Goal: Task Accomplishment & Management: Complete application form

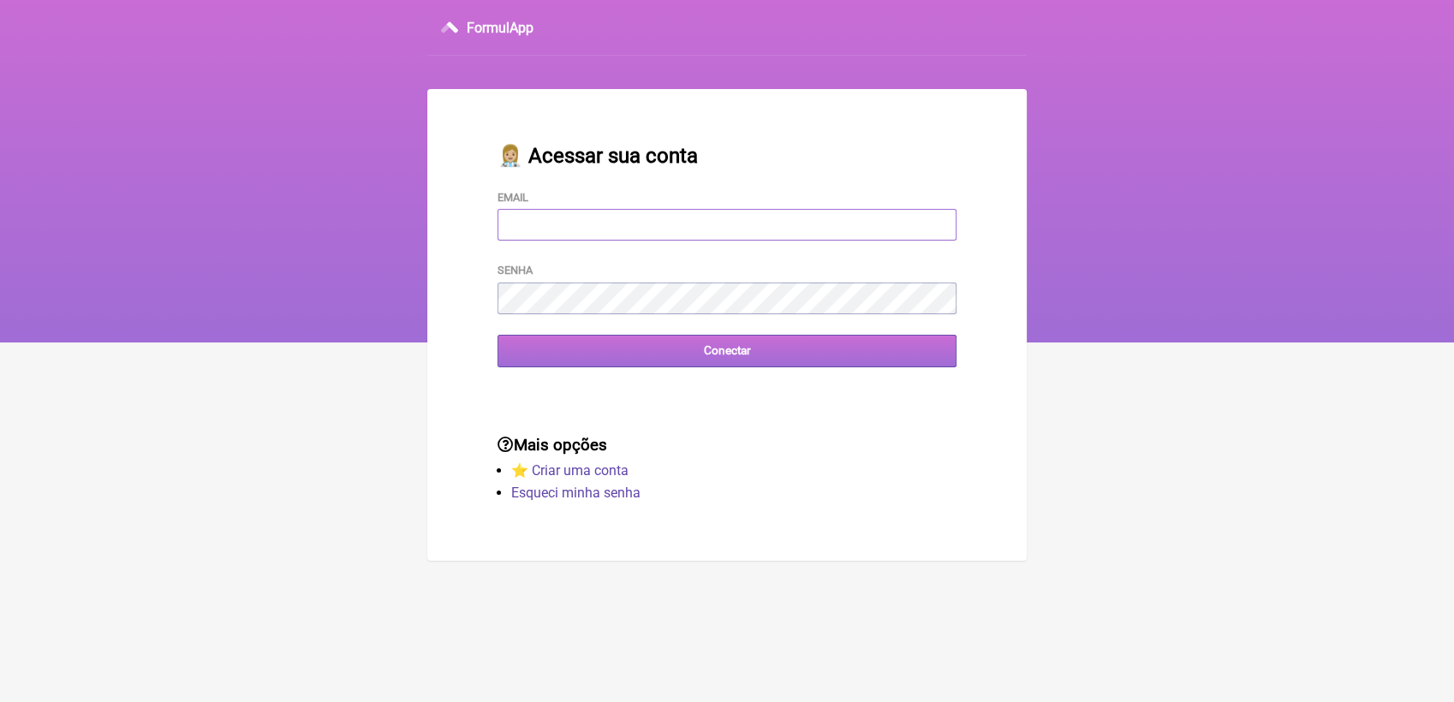
type input "[EMAIL_ADDRESS][DOMAIN_NAME]"
click at [689, 351] on input "Conectar" at bounding box center [727, 351] width 459 height 32
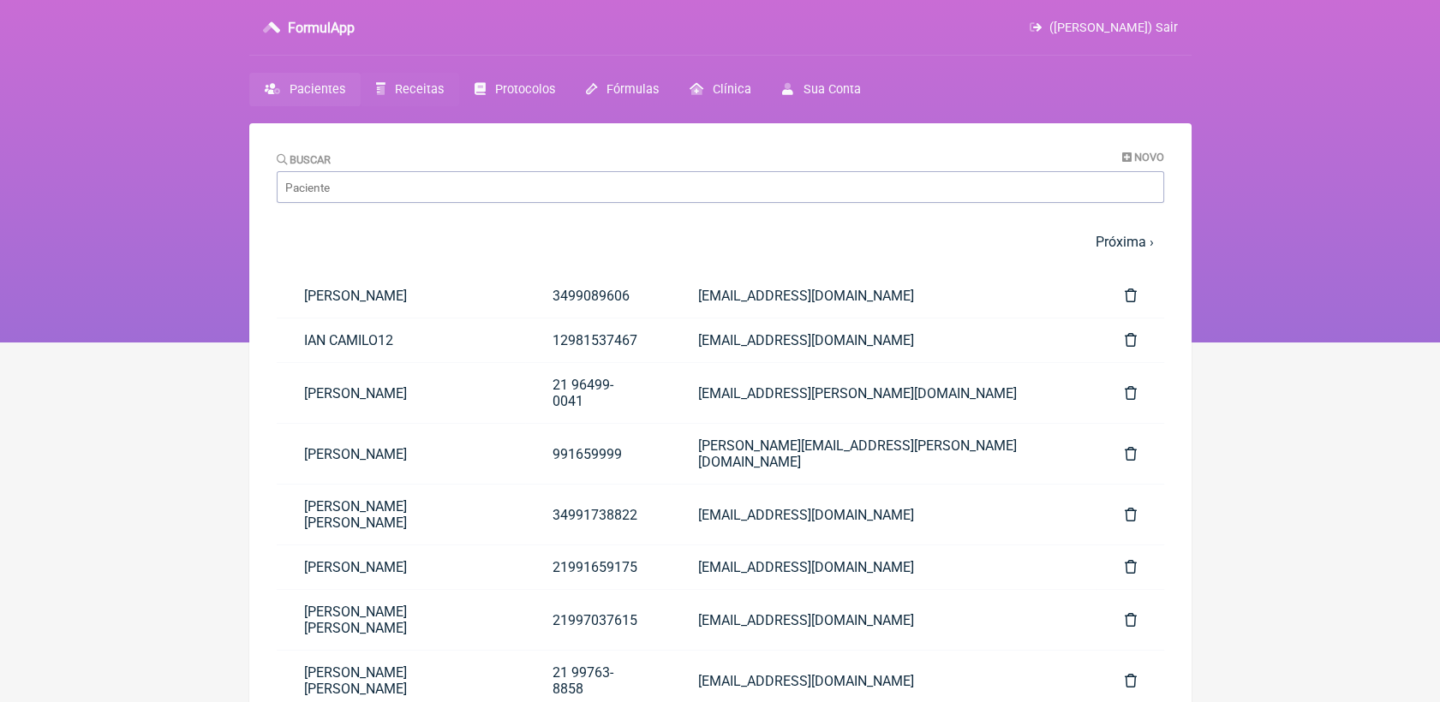
click at [429, 88] on span "Receitas" at bounding box center [419, 89] width 49 height 15
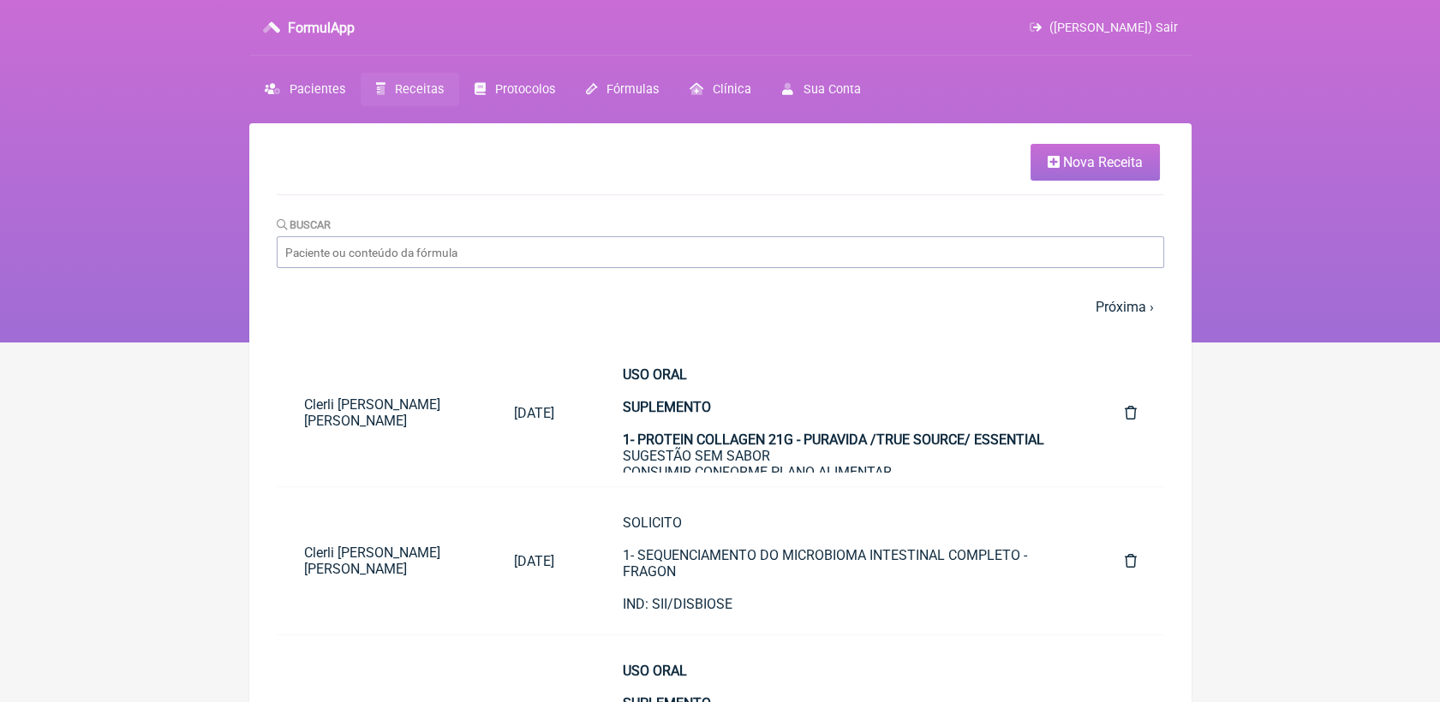
click at [1053, 157] on icon at bounding box center [1053, 162] width 12 height 14
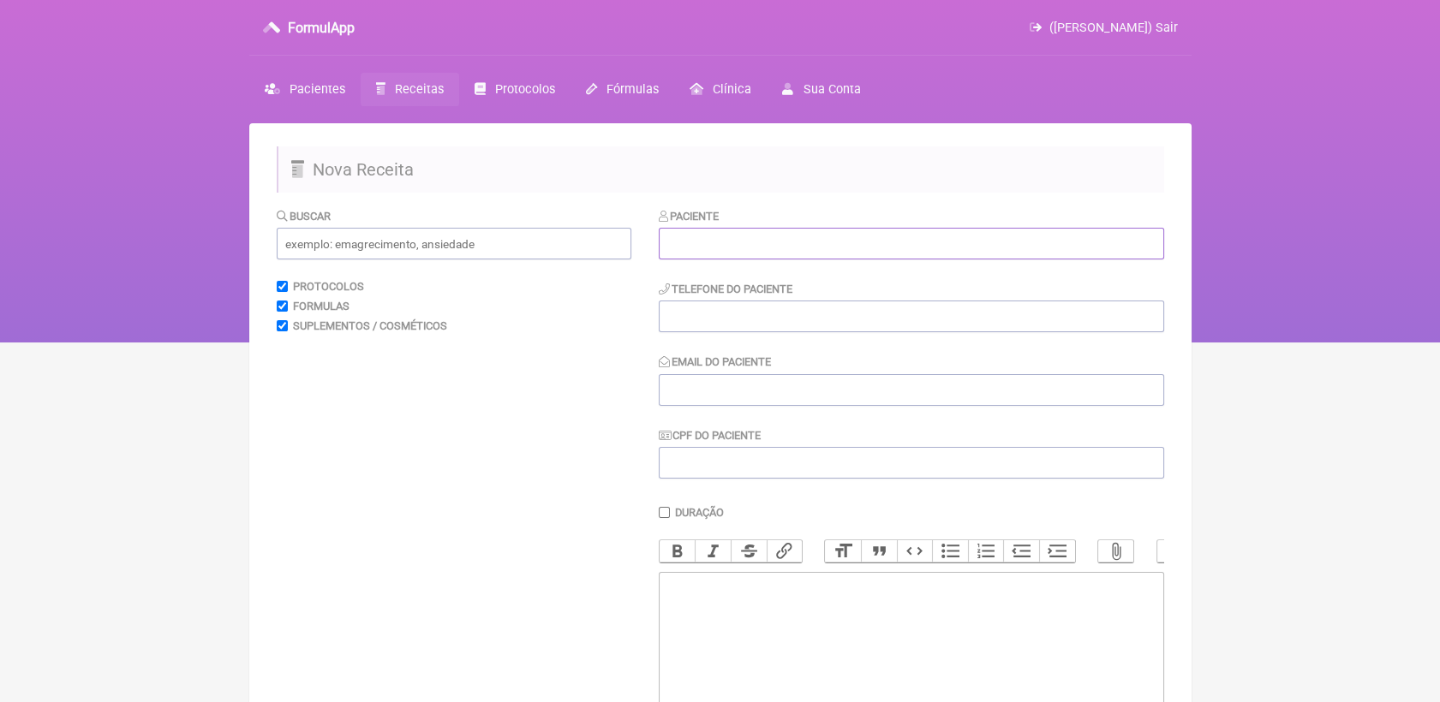
drag, startPoint x: 764, startPoint y: 241, endPoint x: 737, endPoint y: 231, distance: 28.2
click at [765, 240] on input "text" at bounding box center [911, 244] width 505 height 32
paste input "Luana Brison"
type input "Luana Brison"
click at [770, 337] on div "Paciente Luana Brison Telefone do Paciente Email do Paciente CPF do Paciente" at bounding box center [911, 343] width 505 height 272
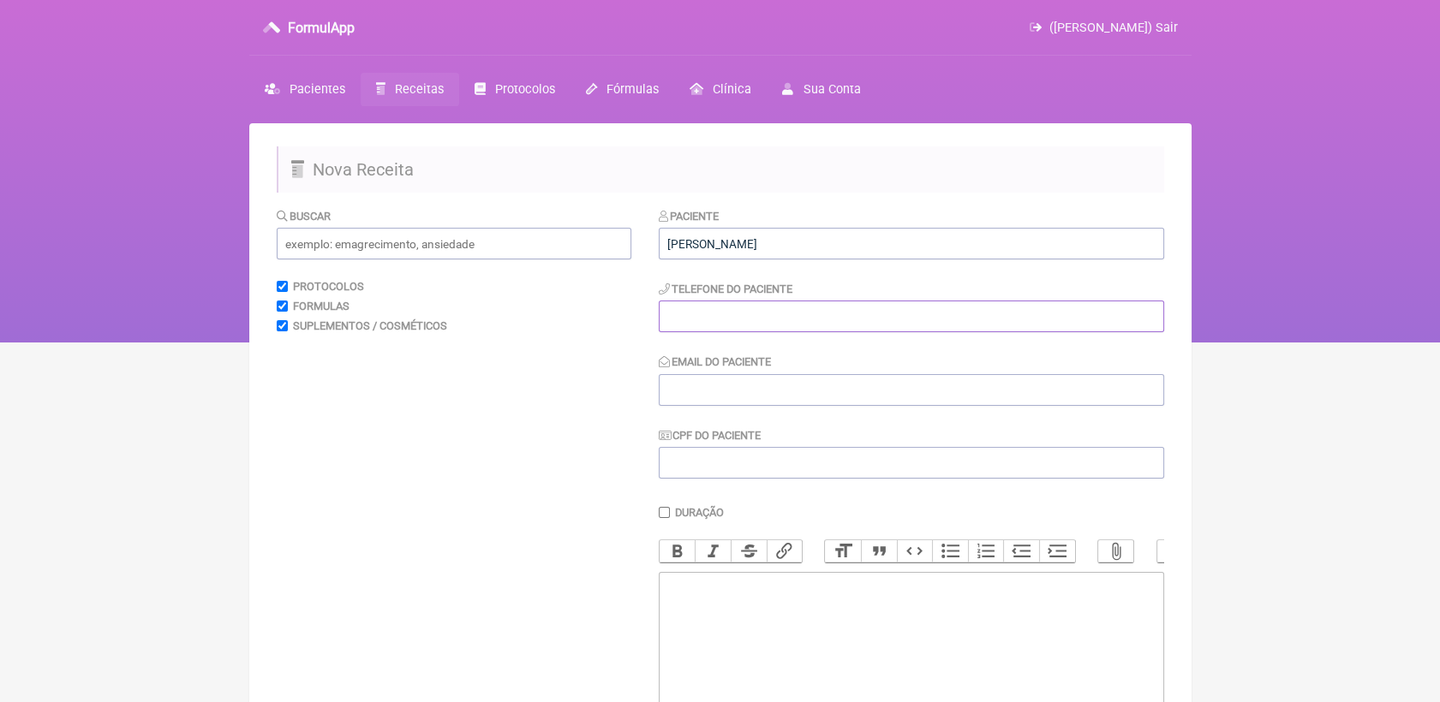
click at [706, 314] on input "tel" at bounding box center [911, 317] width 505 height 32
paste input "21987382988"
type input "21987382988"
drag, startPoint x: 769, startPoint y: 389, endPoint x: 428, endPoint y: 55, distance: 477.3
click at [769, 389] on input "Email do Paciente" at bounding box center [911, 390] width 505 height 32
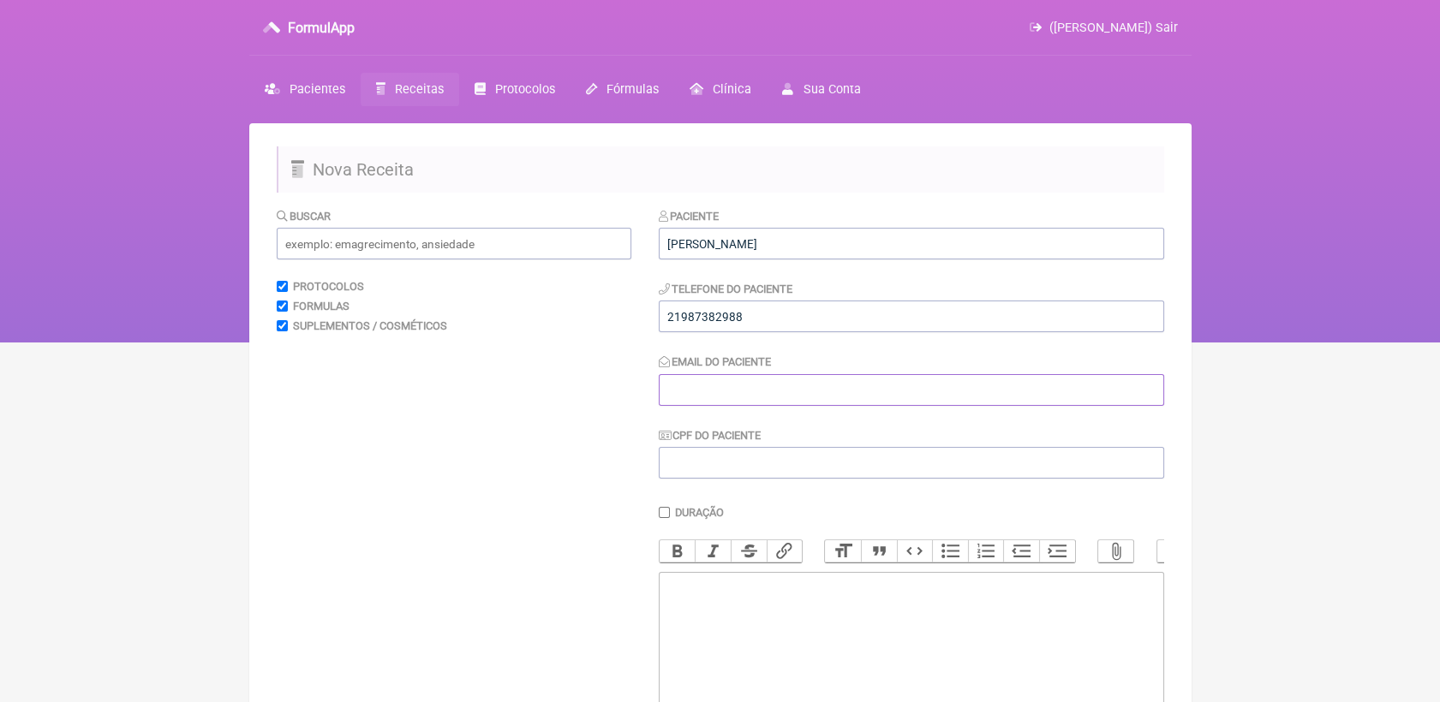
paste input "luanabrison.sena@gmail.com"
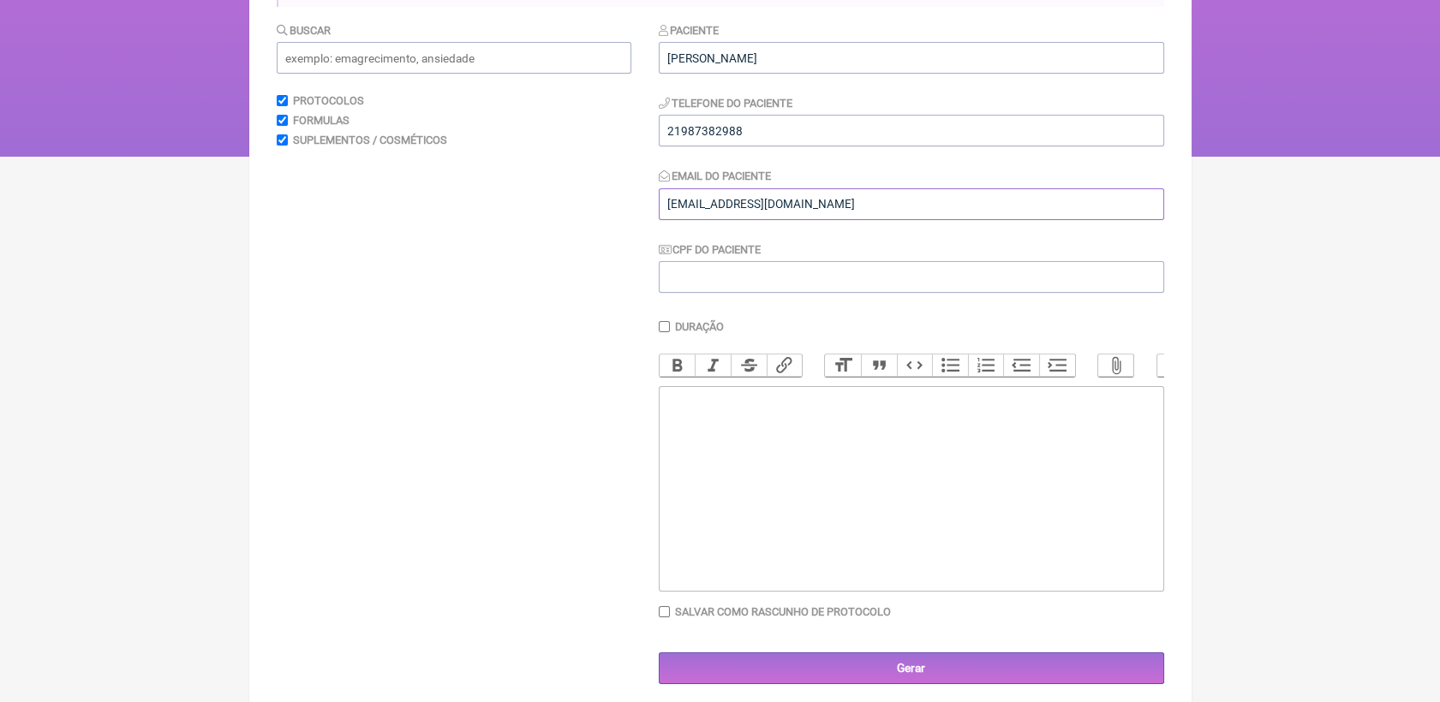
scroll to position [190, 0]
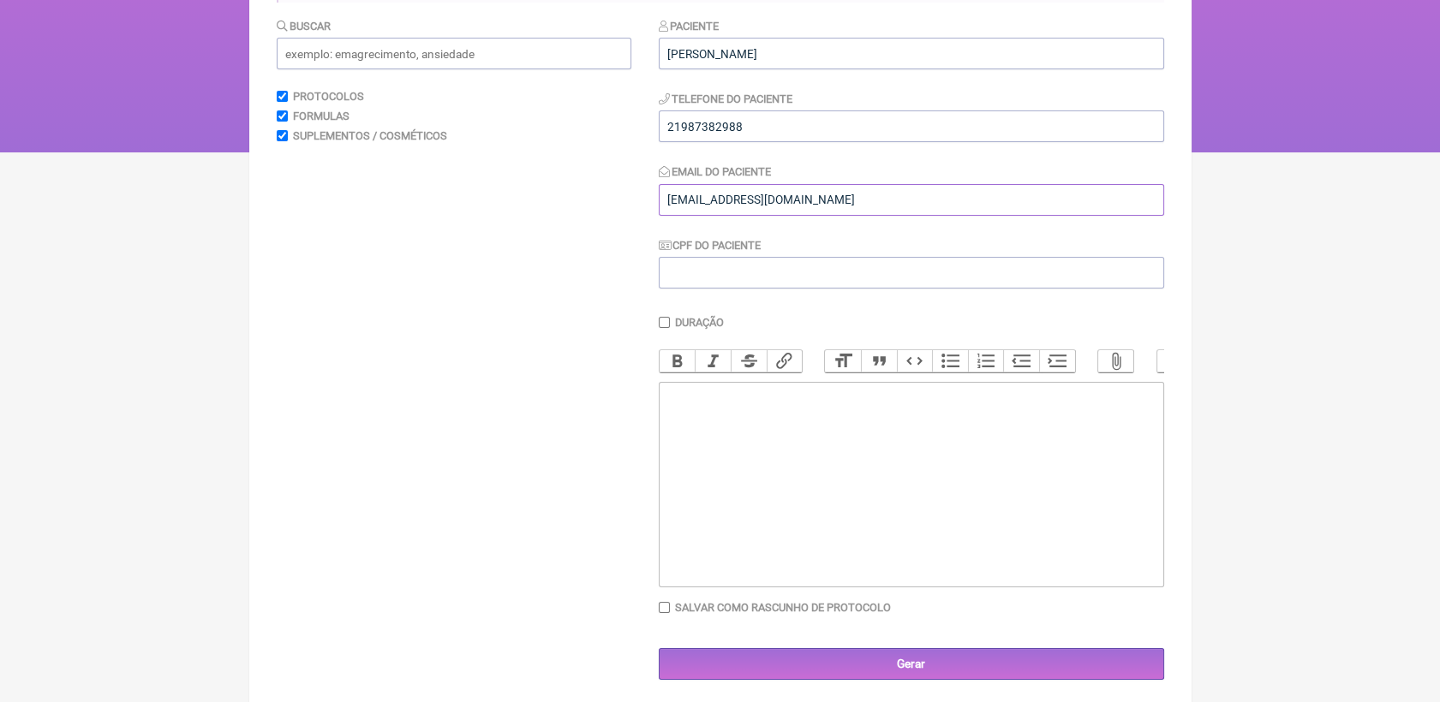
type input "luanabrison.sena@gmail.com"
click at [836, 453] on trix-editor at bounding box center [911, 485] width 505 height 206
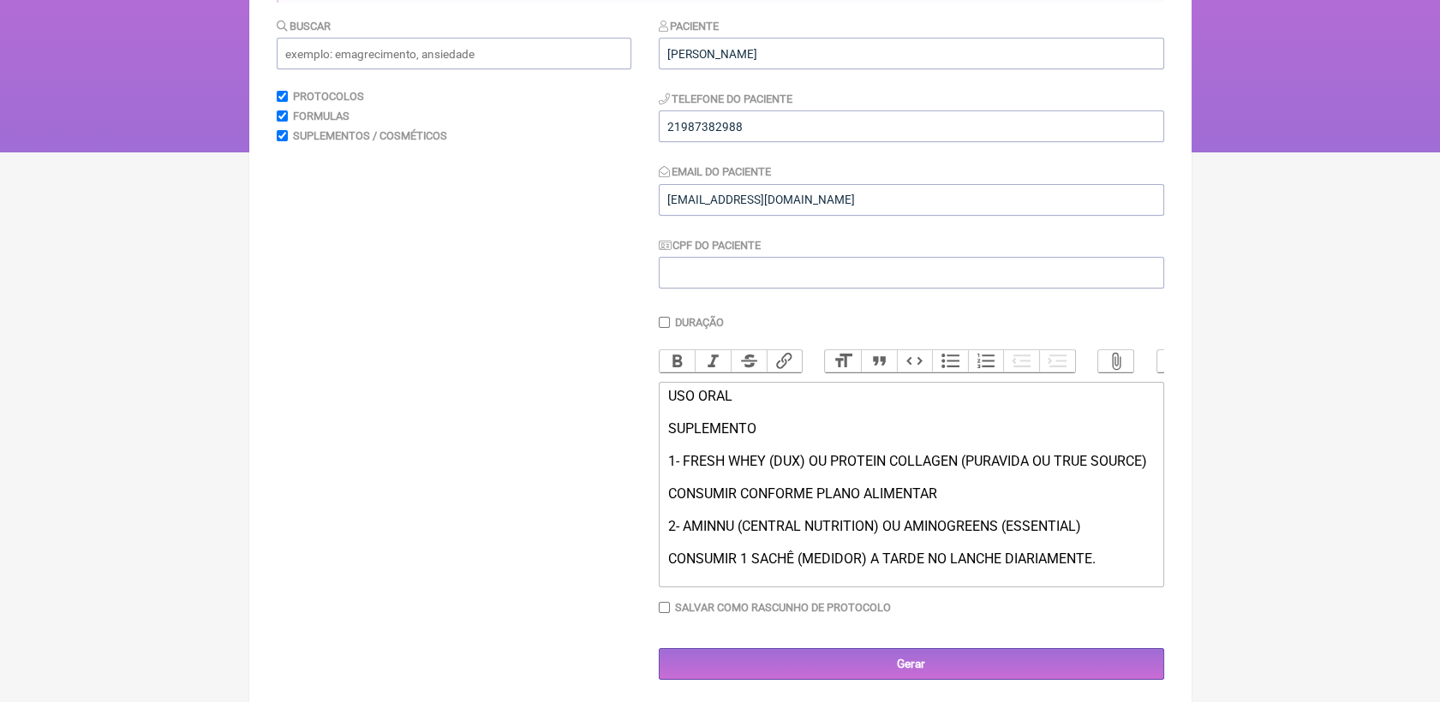
type trix-editor "<div>USO ORAL<br><br>SUPLEMENTO<br><br>1- FRESH WHEY (DUX) OU PROTEIN COLLAGEN …"
drag, startPoint x: 667, startPoint y: 409, endPoint x: 761, endPoint y: 447, distance: 101.5
click at [761, 447] on div "USO ORAL SUPLEMENTO 1- FRESH WHEY (DUX) OU PROTEIN COLLAGEN (PURAVIDA OU TRUE S…" at bounding box center [910, 477] width 486 height 179
click at [677, 364] on button "Bold" at bounding box center [677, 361] width 36 height 22
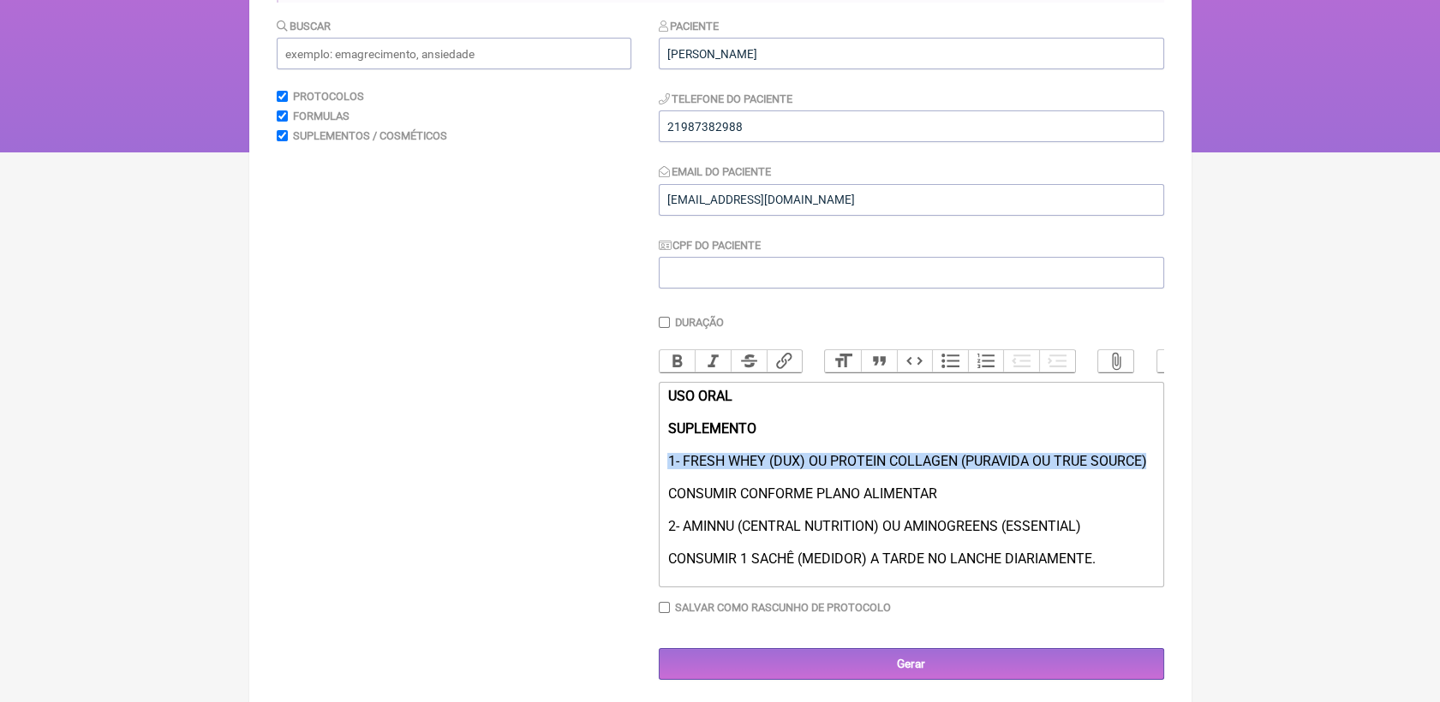
drag, startPoint x: 666, startPoint y: 486, endPoint x: 1165, endPoint y: 478, distance: 498.5
click at [1165, 478] on main "Nova Receita Buscar Protocolos Formulas Suplementos / Cosméticos Paciente Luana…" at bounding box center [720, 320] width 942 height 774
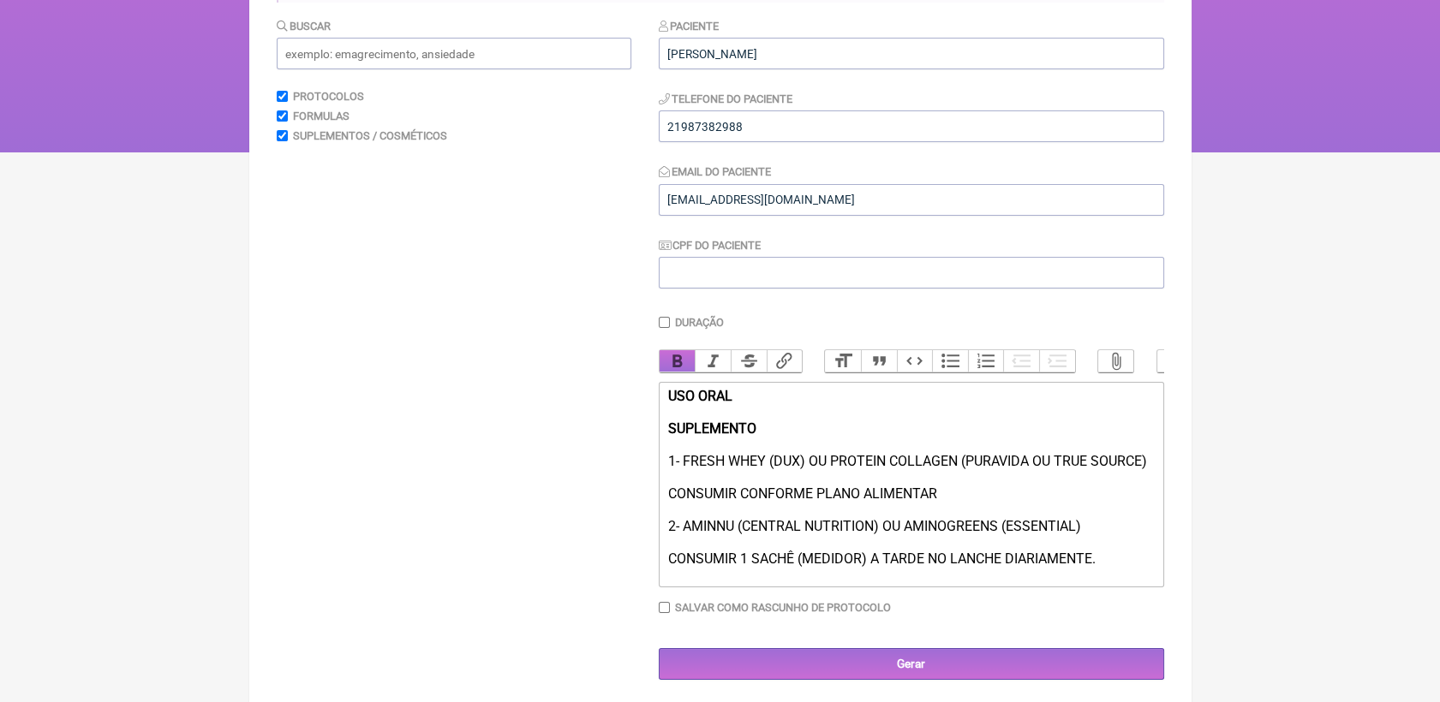
click at [685, 363] on button "Bold" at bounding box center [677, 361] width 36 height 22
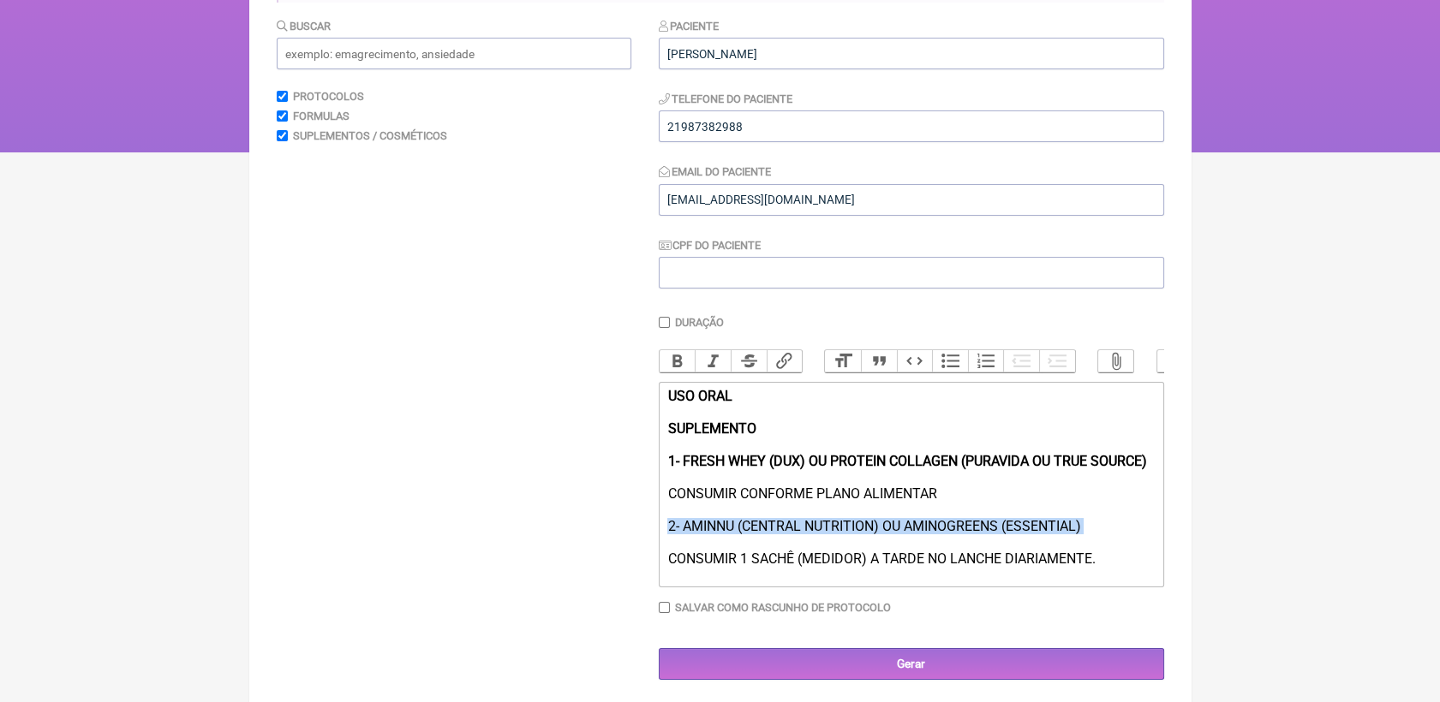
drag, startPoint x: 664, startPoint y: 546, endPoint x: 1007, endPoint y: 549, distance: 343.5
click at [1019, 558] on trix-editor "USO ORAL SUPLEMENTO 1- FRESH WHEY (DUX) OU PROTEIN COLLAGEN (PURAVIDA OU TRUE S…" at bounding box center [911, 485] width 505 height 206
click at [677, 372] on button "Bold" at bounding box center [677, 361] width 36 height 22
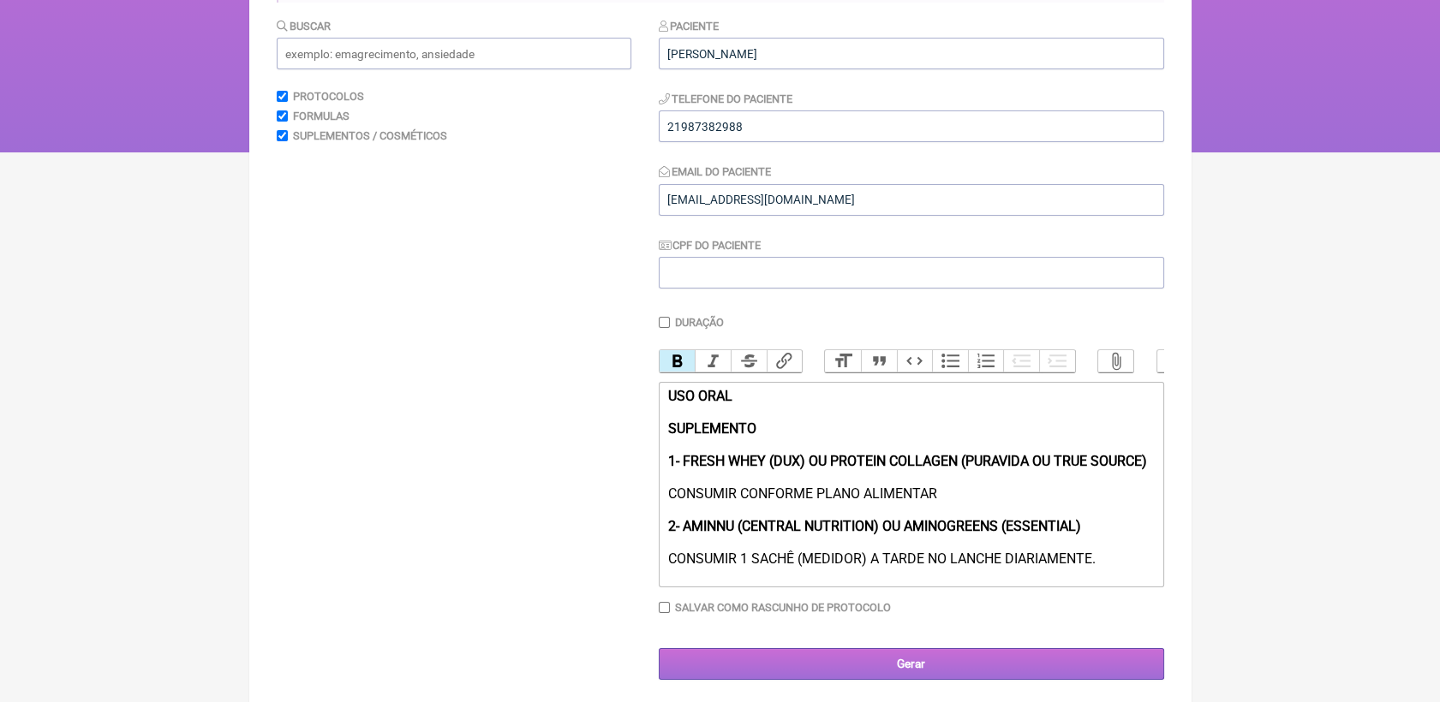
click at [926, 671] on input "Gerar" at bounding box center [911, 664] width 505 height 32
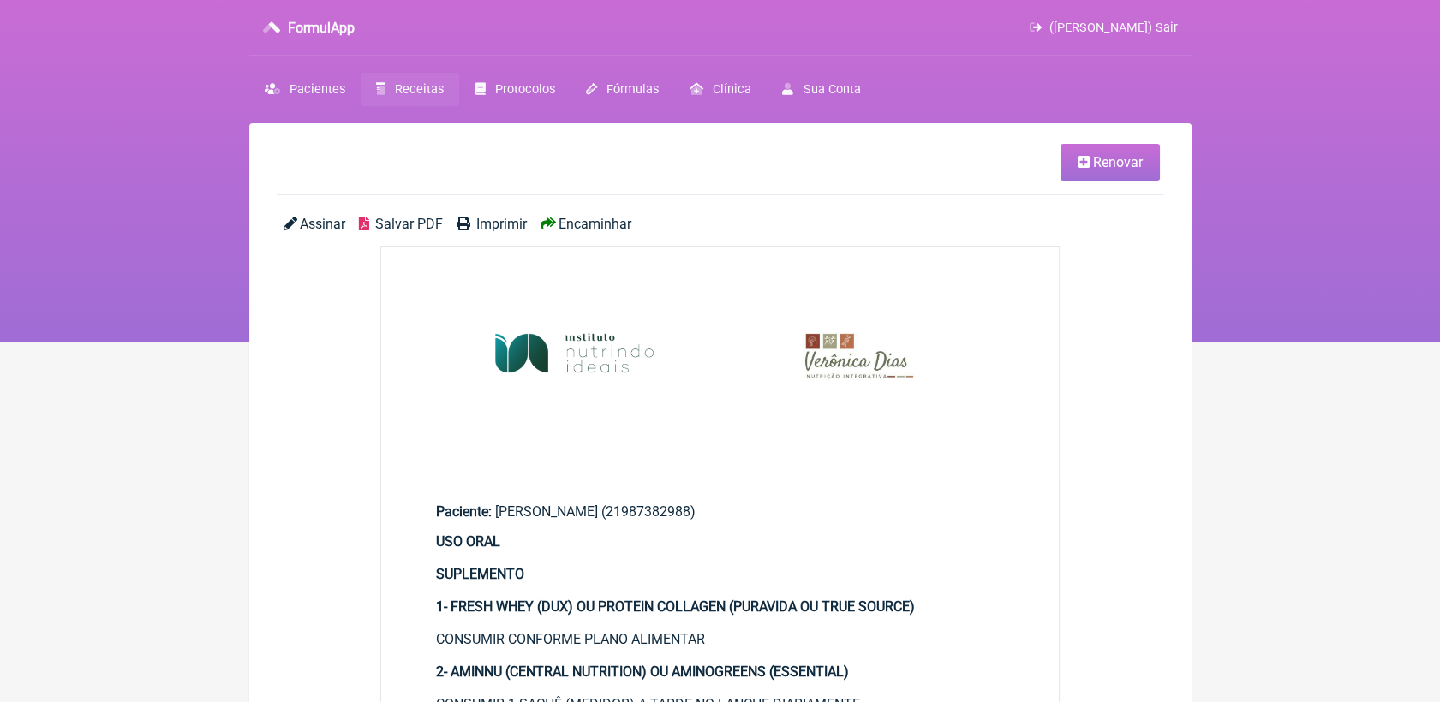
click at [426, 222] on span "Salvar PDF" at bounding box center [409, 224] width 68 height 16
click at [406, 80] on link "Receitas" at bounding box center [410, 89] width 98 height 33
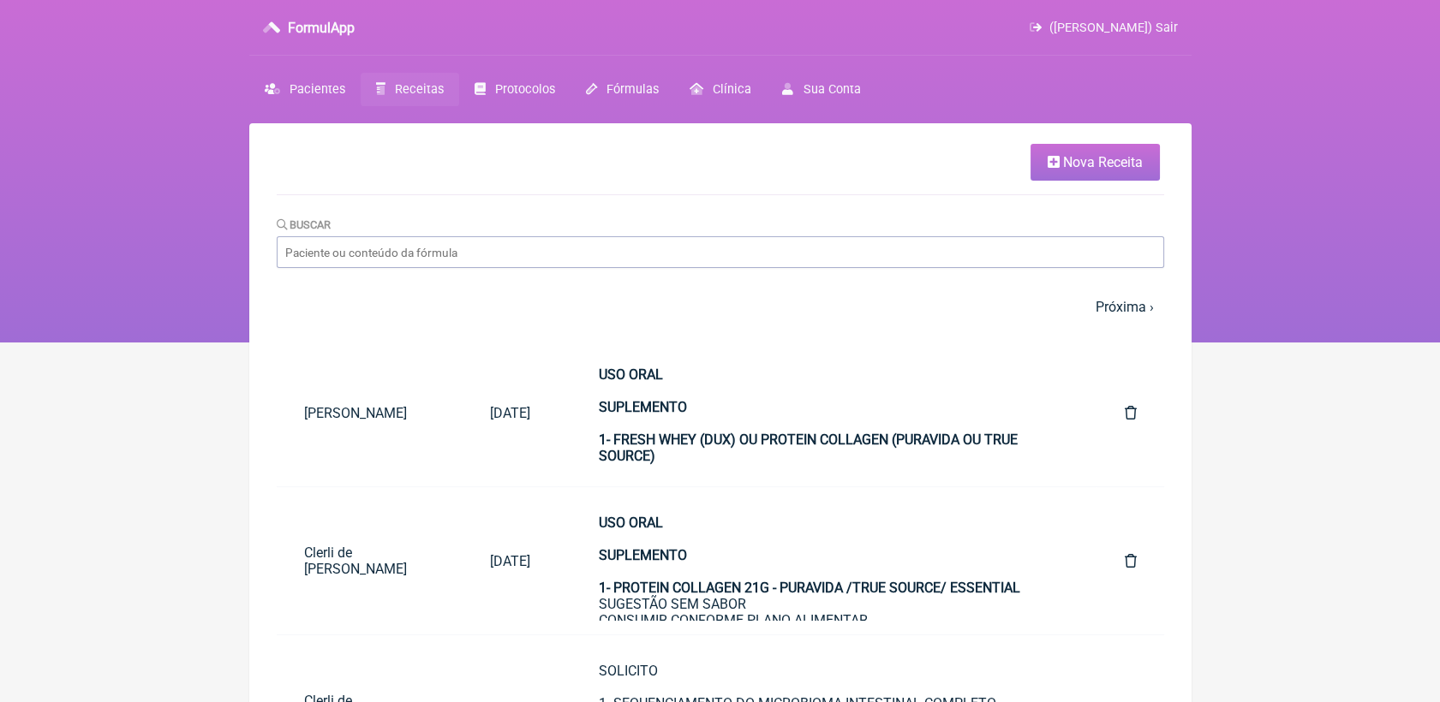
click at [1092, 171] on link "Nova Receita" at bounding box center [1094, 162] width 129 height 37
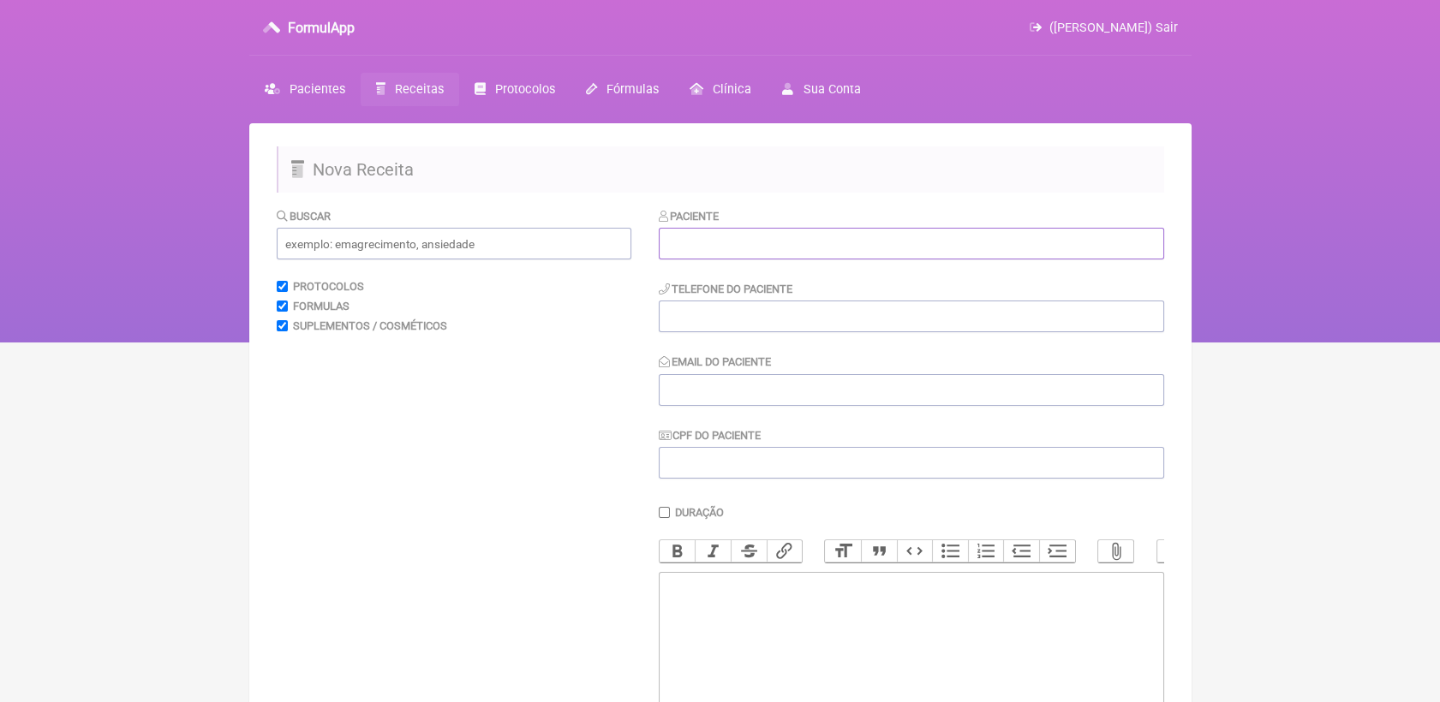
click at [966, 251] on input "text" at bounding box center [911, 244] width 505 height 32
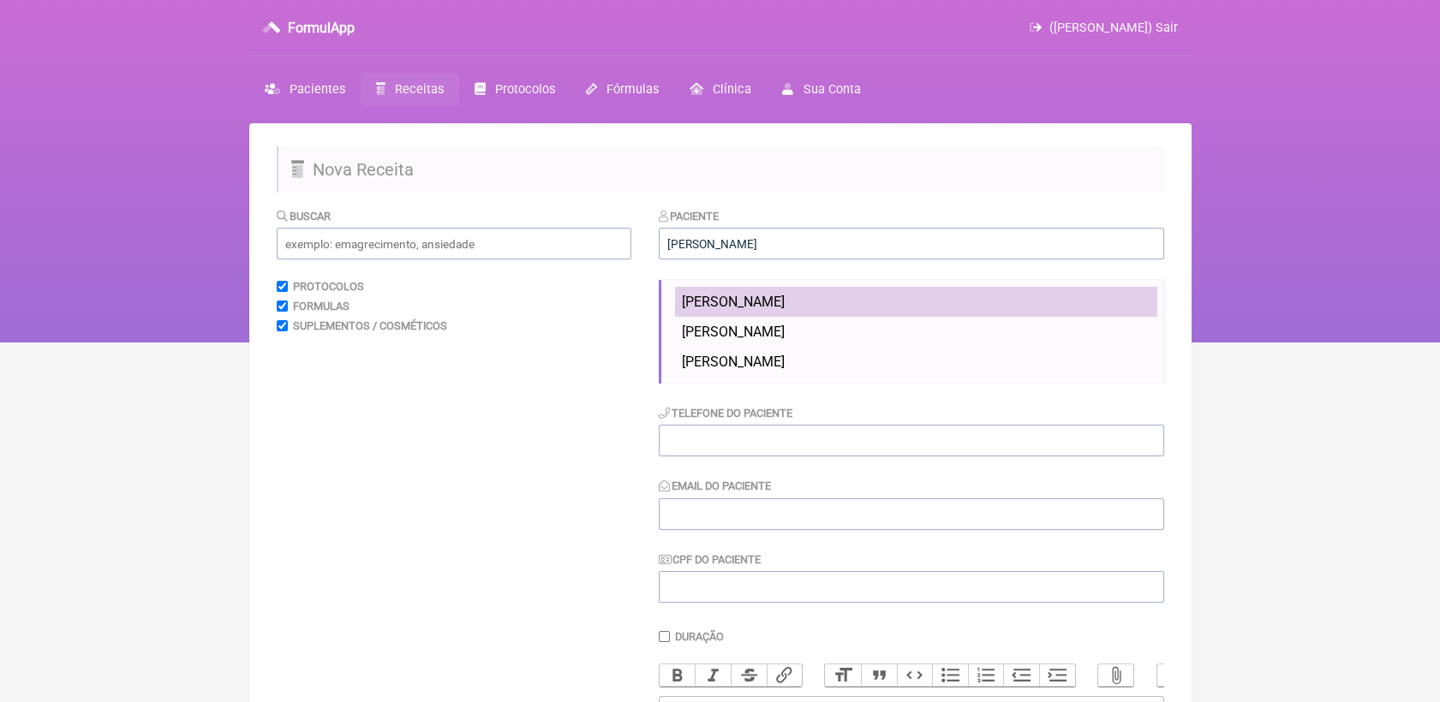
click at [854, 303] on li "Tatiana Fernandes França" at bounding box center [916, 302] width 482 height 30
type input "Tatiana Fernandes França"
type input "(21)999473264"
type input "ta.fernandes8@gmail.com"
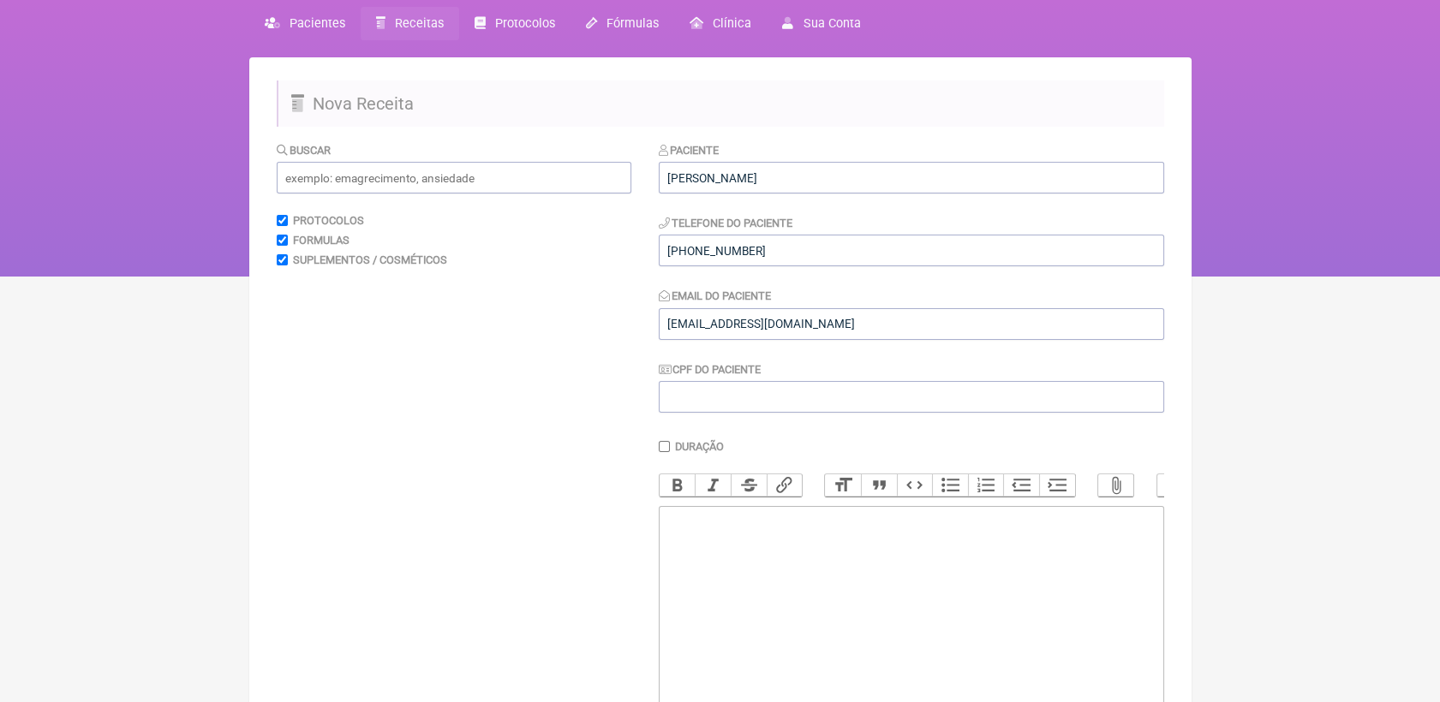
scroll to position [95, 0]
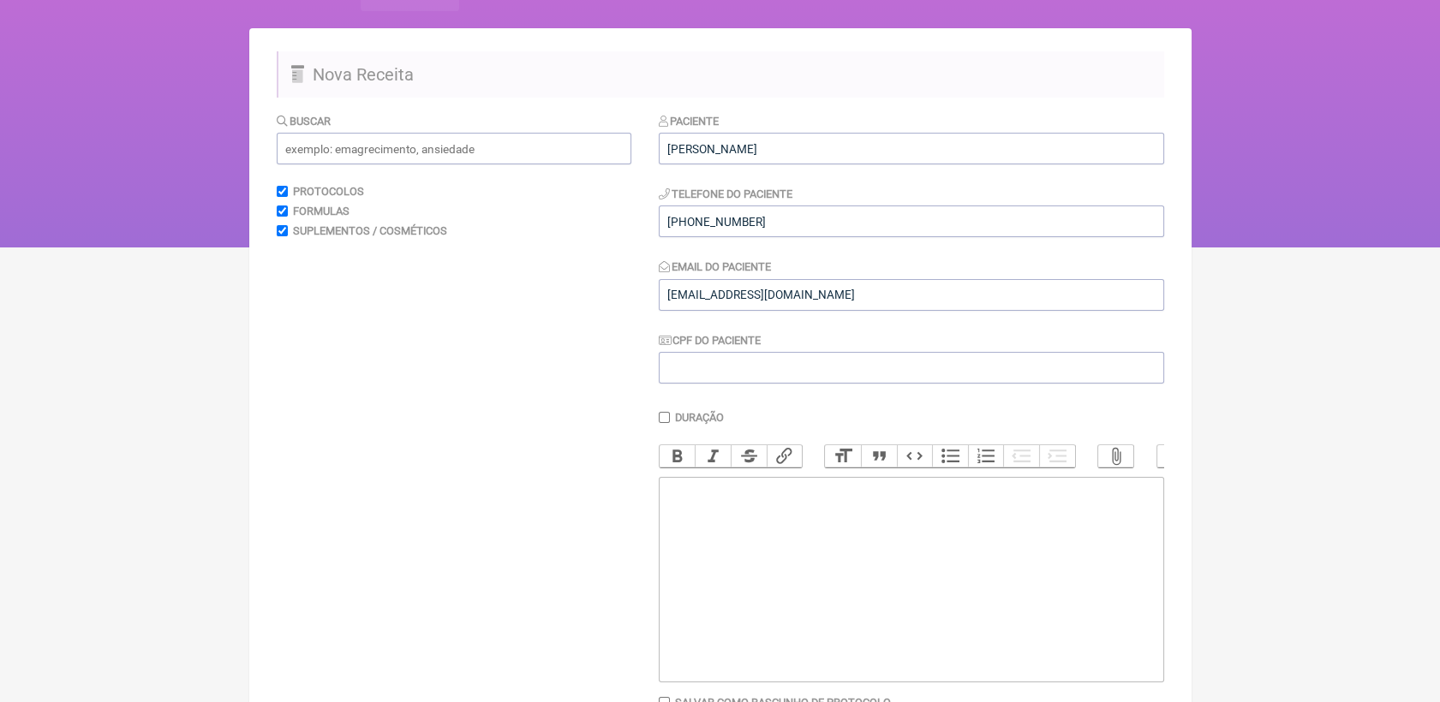
click at [821, 524] on trix-editor at bounding box center [911, 580] width 505 height 206
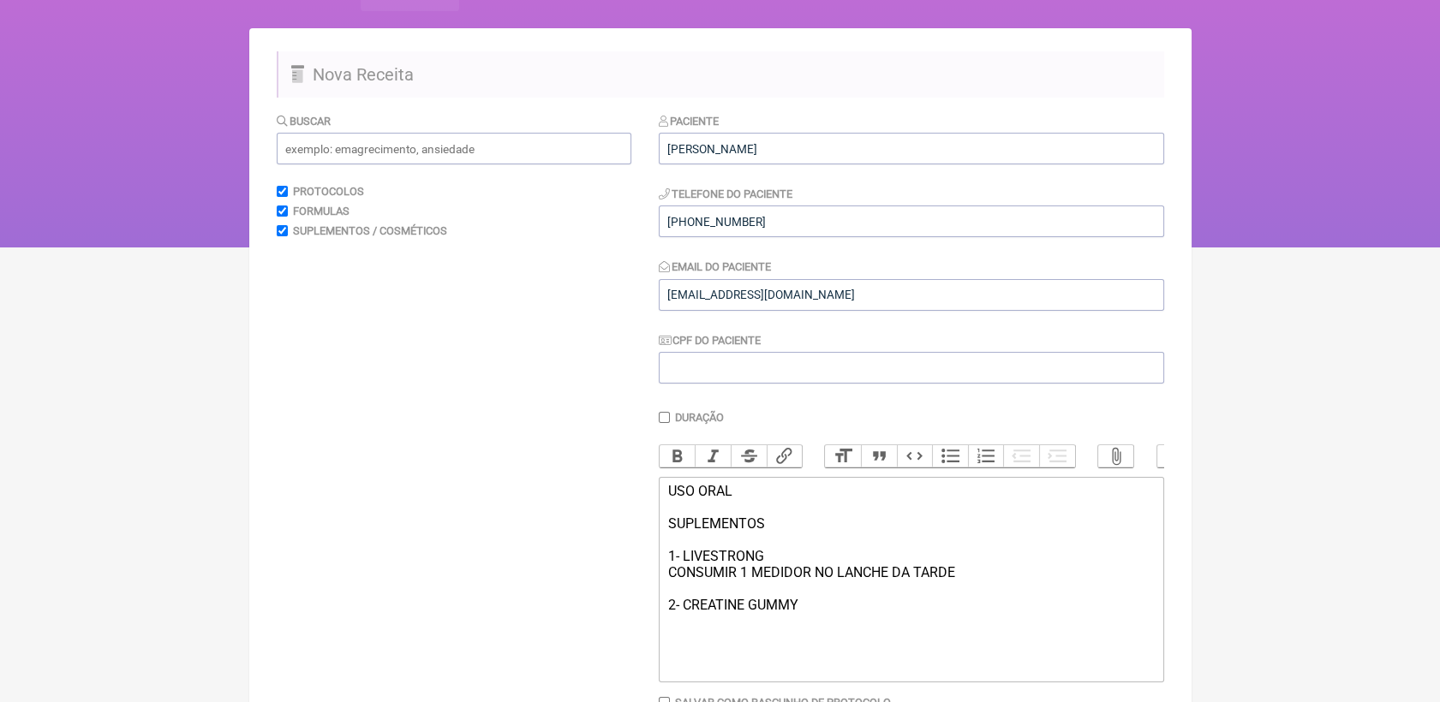
click at [749, 613] on div "USO ORAL SUPLEMENTOS 1- LIVESTRONG CONSUMIR 1 MEDIDOR NO LANCHE DA TARDE 2- CRE…" at bounding box center [910, 548] width 486 height 130
click at [946, 613] on div "USO ORAL SUPLEMENTOS 1- LIVESTRONG CONSUMIR 1 MEDIDOR NO LANCHE DA TARDE 2- CRE…" at bounding box center [910, 548] width 486 height 130
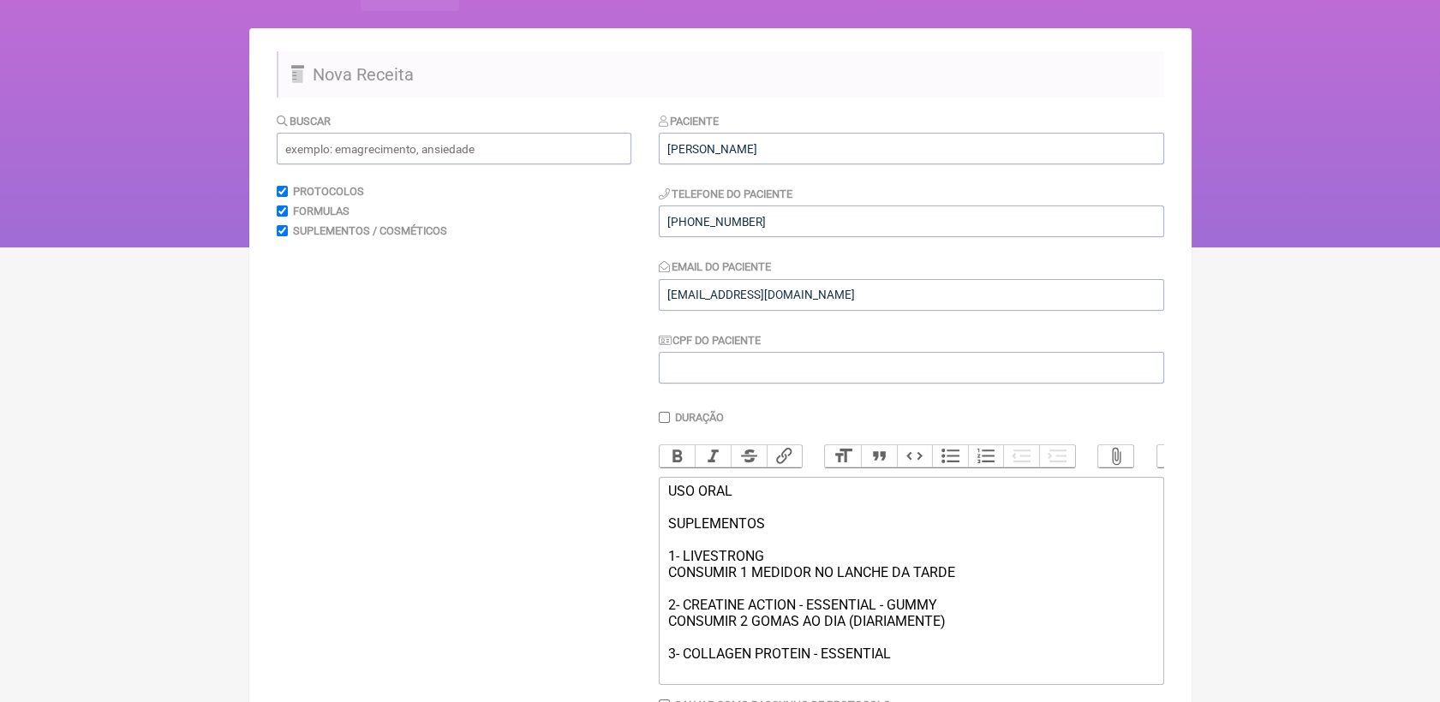
scroll to position [96, 0]
type trix-editor "<div>USO ORAL<br><br>SUPLEMENTOS<br><br>1- LIVESTRONG&nbsp;<br>CONSUMIR 1 MEDID…"
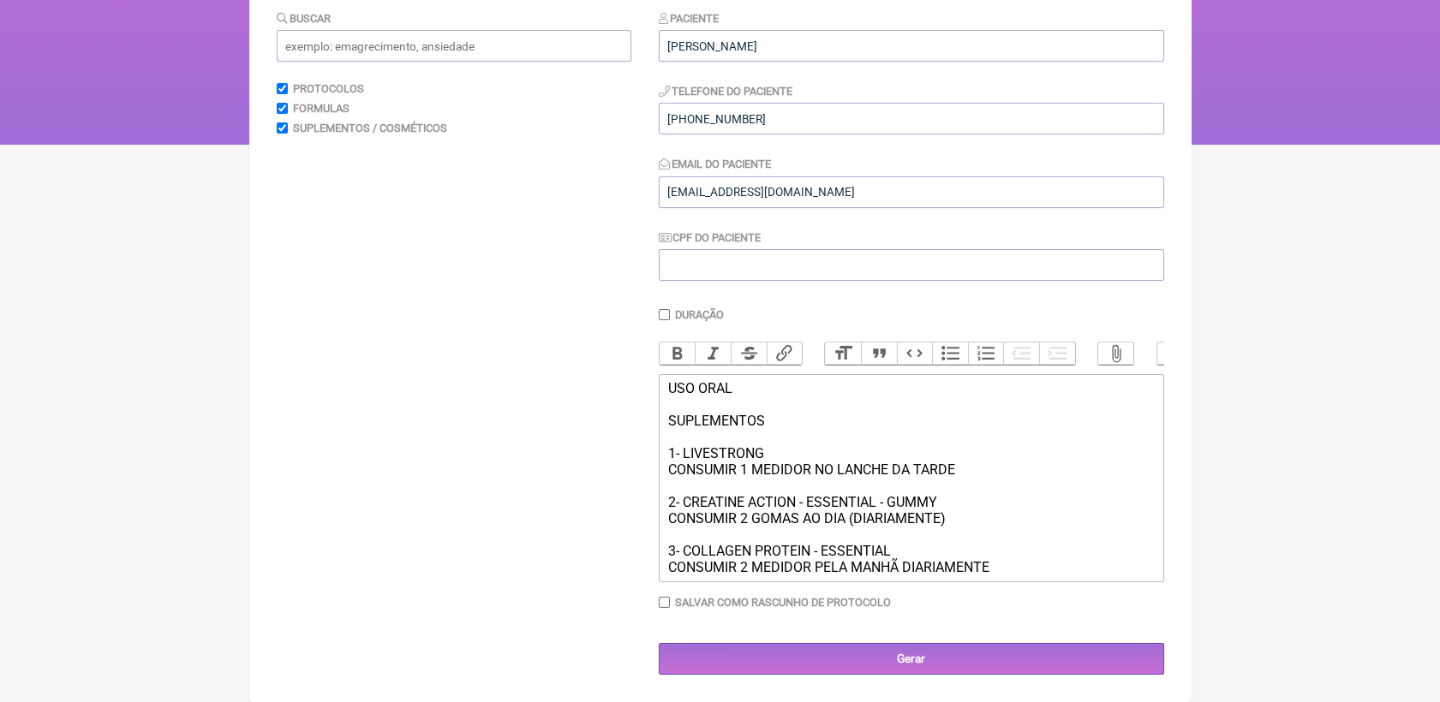
scroll to position [223, 0]
drag, startPoint x: 665, startPoint y: 383, endPoint x: 767, endPoint y: 415, distance: 107.6
click at [767, 415] on trix-editor "USO ORAL SUPLEMENTOS 1- LIVESTRONG CONSUMIR 1 MEDIDOR NO LANCHE DA TARDE 2- CRE…" at bounding box center [911, 478] width 505 height 208
click at [671, 343] on button "Bold" at bounding box center [677, 354] width 36 height 22
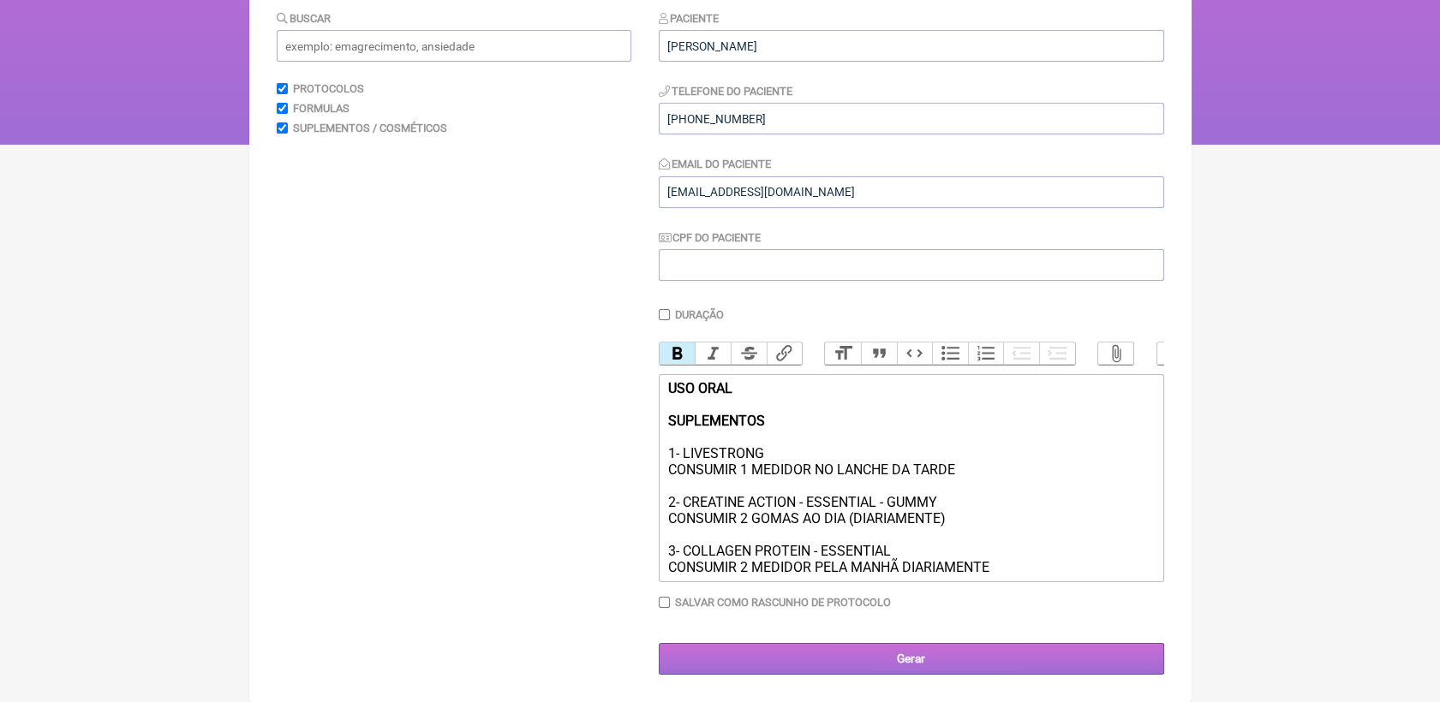
click at [934, 661] on input "Gerar" at bounding box center [911, 659] width 505 height 32
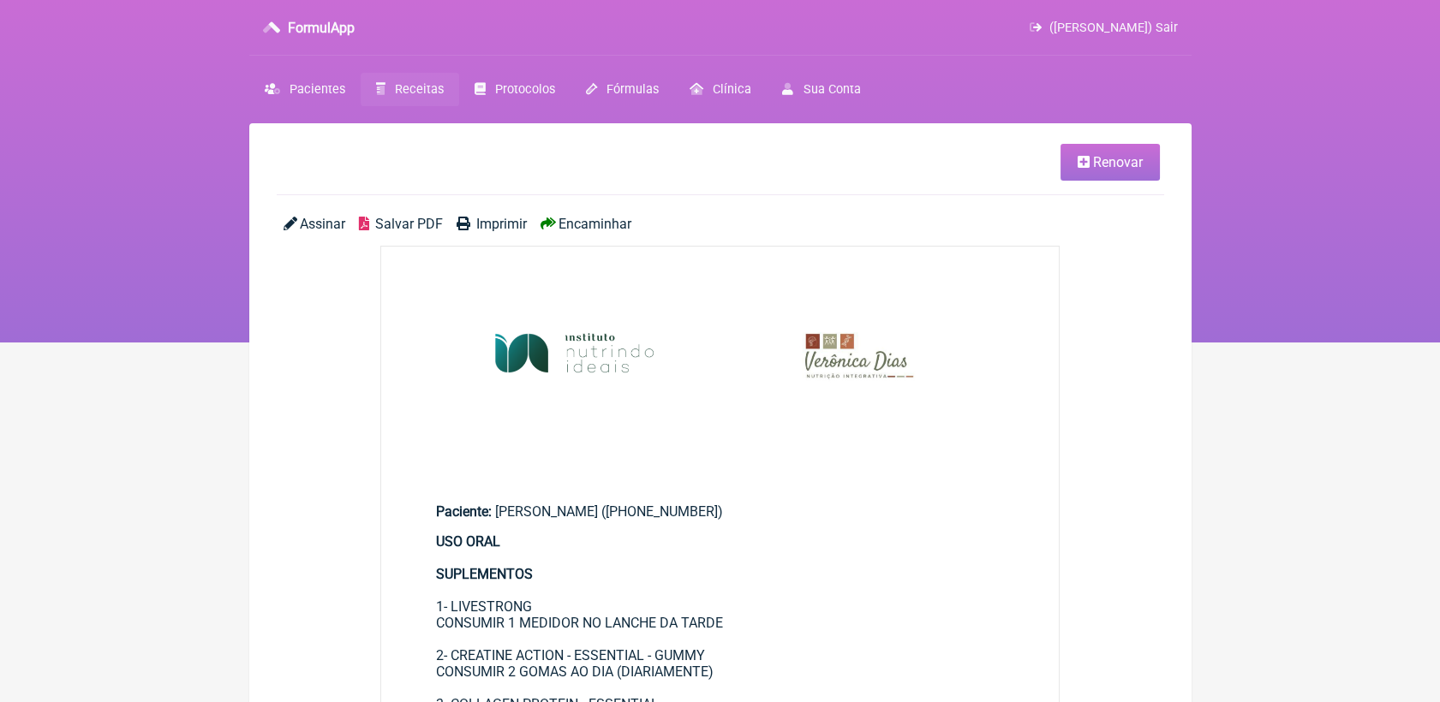
click at [400, 223] on span "Salvar PDF" at bounding box center [409, 224] width 68 height 16
click at [395, 226] on span "Salvar PDF" at bounding box center [409, 224] width 68 height 16
click at [1060, 147] on link "Renovar" at bounding box center [1109, 162] width 99 height 37
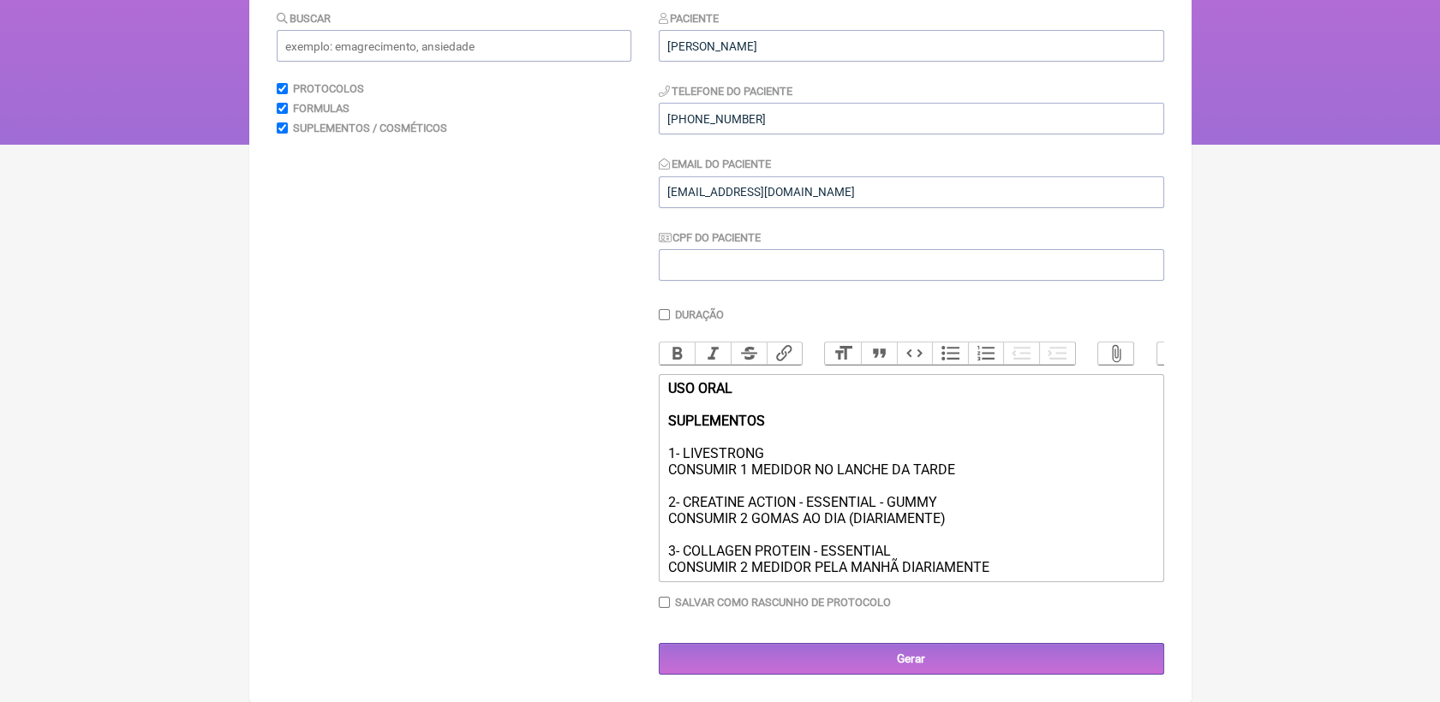
scroll to position [223, 0]
drag, startPoint x: 994, startPoint y: 567, endPoint x: 667, endPoint y: 418, distance: 358.7
click at [667, 418] on div "USO ORAL SUPLEMENTOS 1- LIVESTRONG CONSUMIR 1 MEDIDOR NO LANCHE DA TARDE 2- CRE…" at bounding box center [910, 477] width 486 height 195
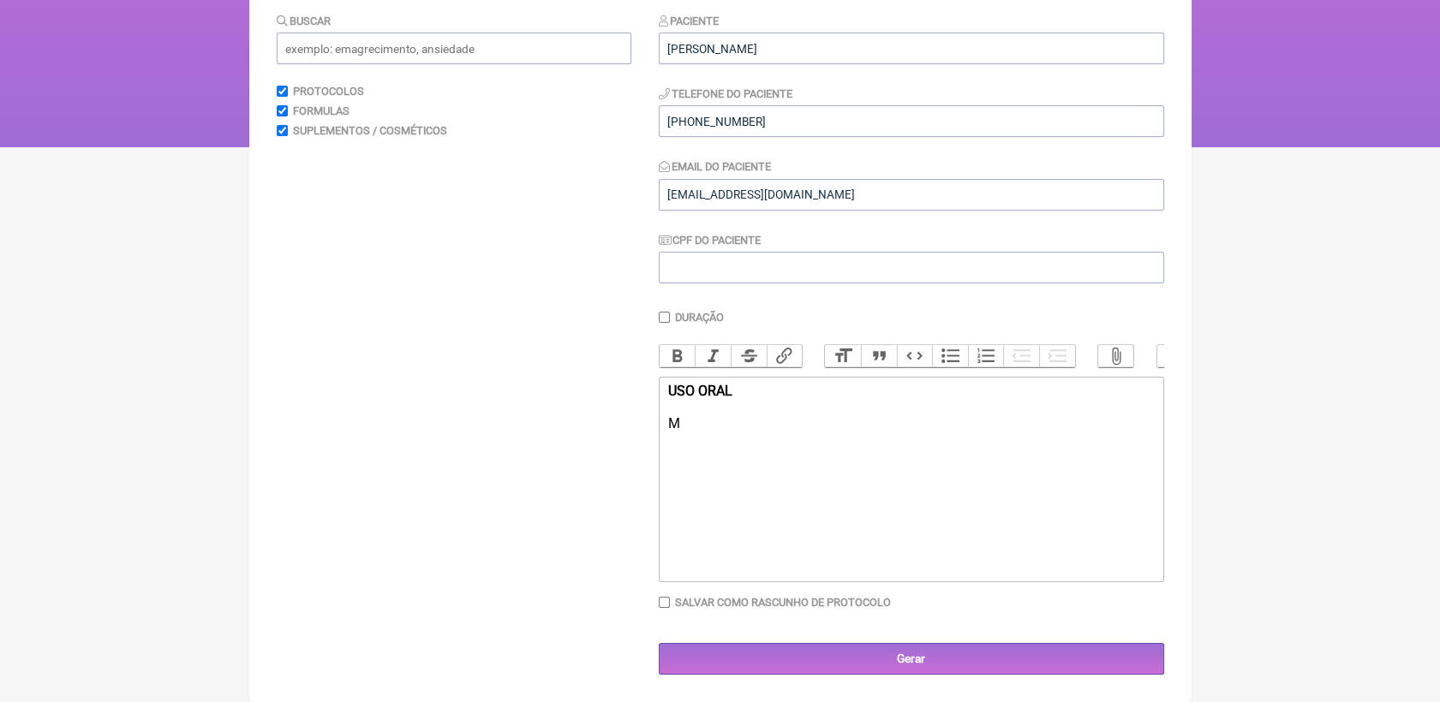
scroll to position [215, 0]
type trix-editor "<div><strong>USO ORAL<br><br></strong>MANIPULADO 1&nbsp;<br><br></div>"
click at [397, 33] on input "text" at bounding box center [454, 49] width 355 height 32
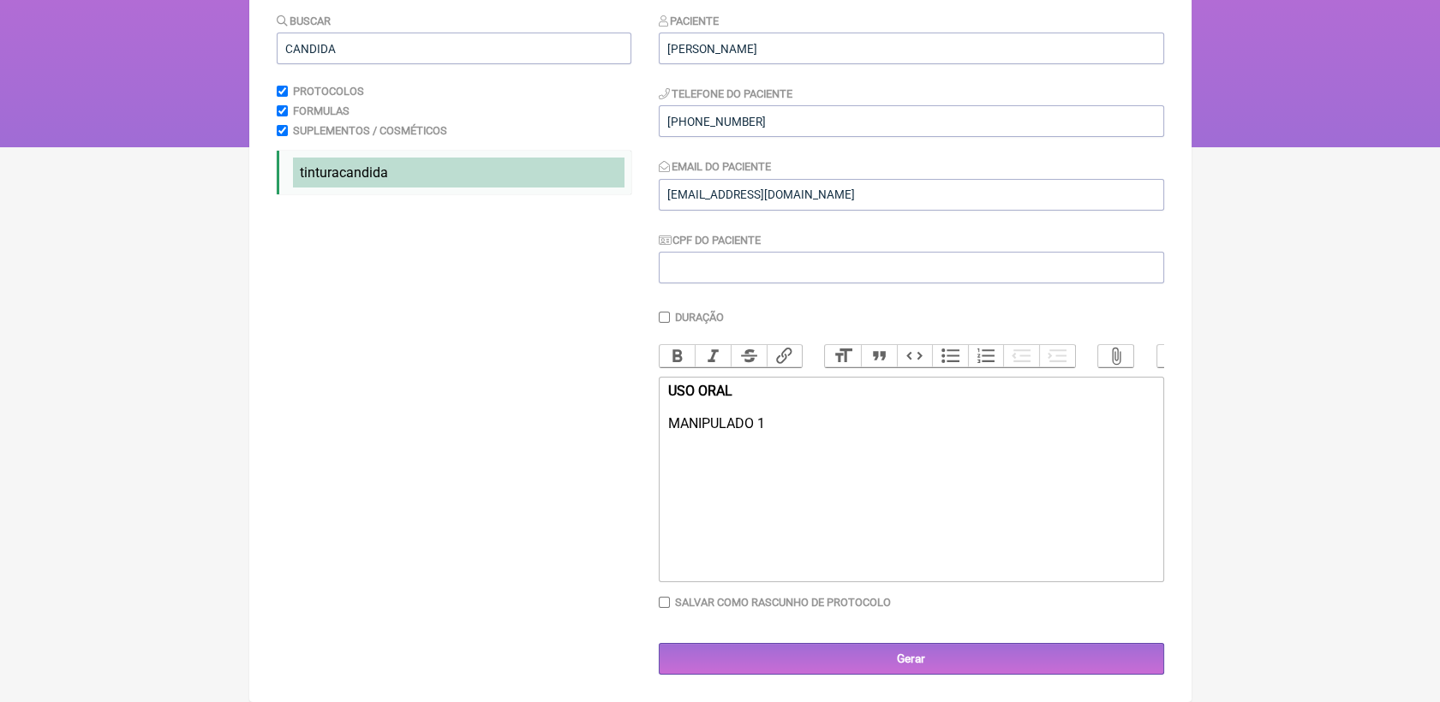
click at [343, 164] on span "candida" at bounding box center [363, 172] width 49 height 16
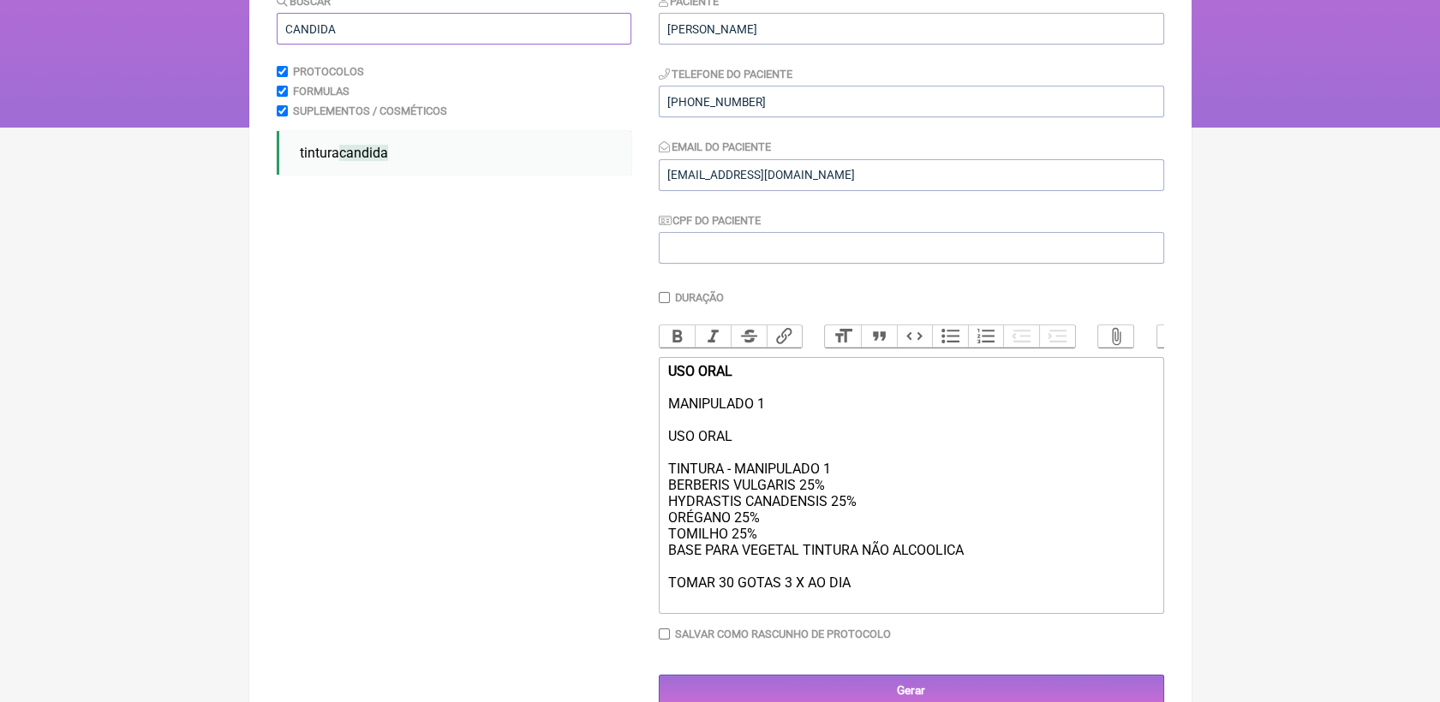
click at [343, 21] on input "CANDIDA" at bounding box center [454, 29] width 355 height 32
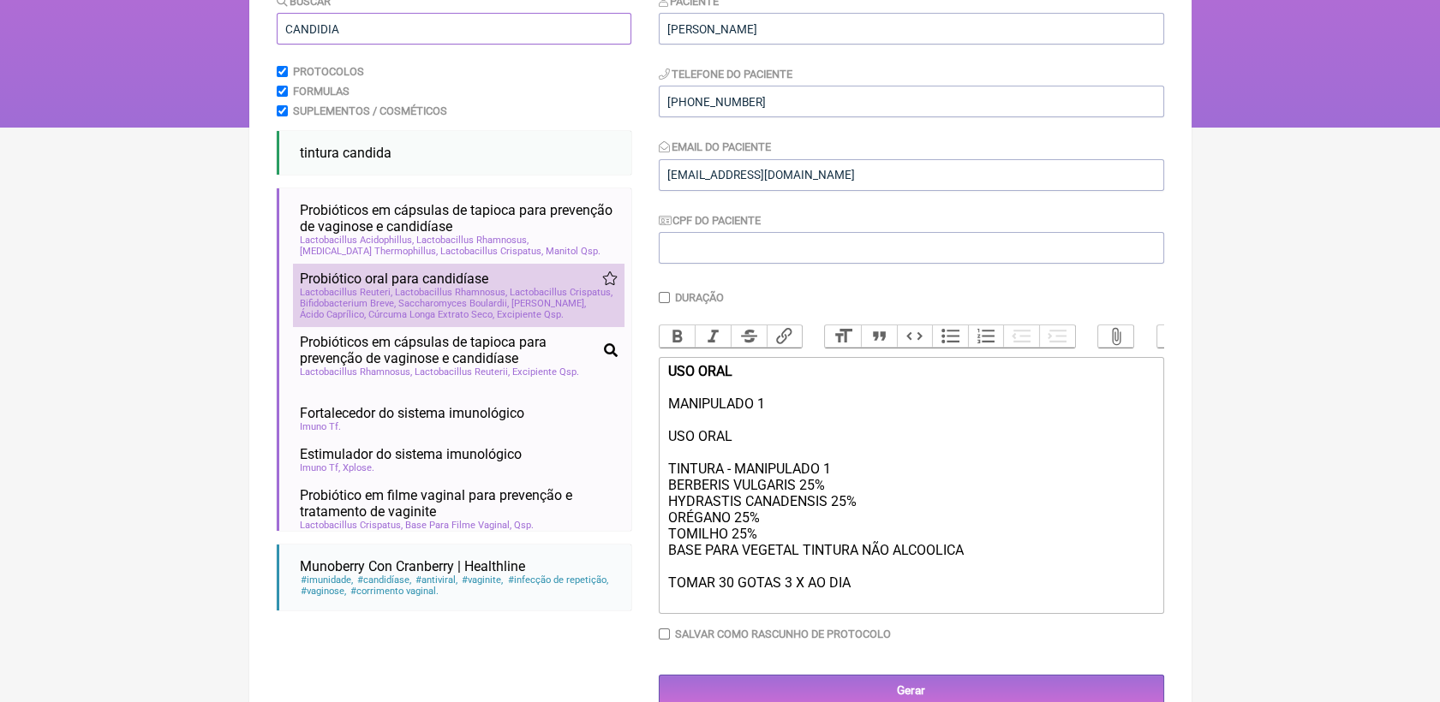
type input "CANDIDIA"
click at [497, 320] on span "Excipiente Qsp" at bounding box center [530, 314] width 67 height 11
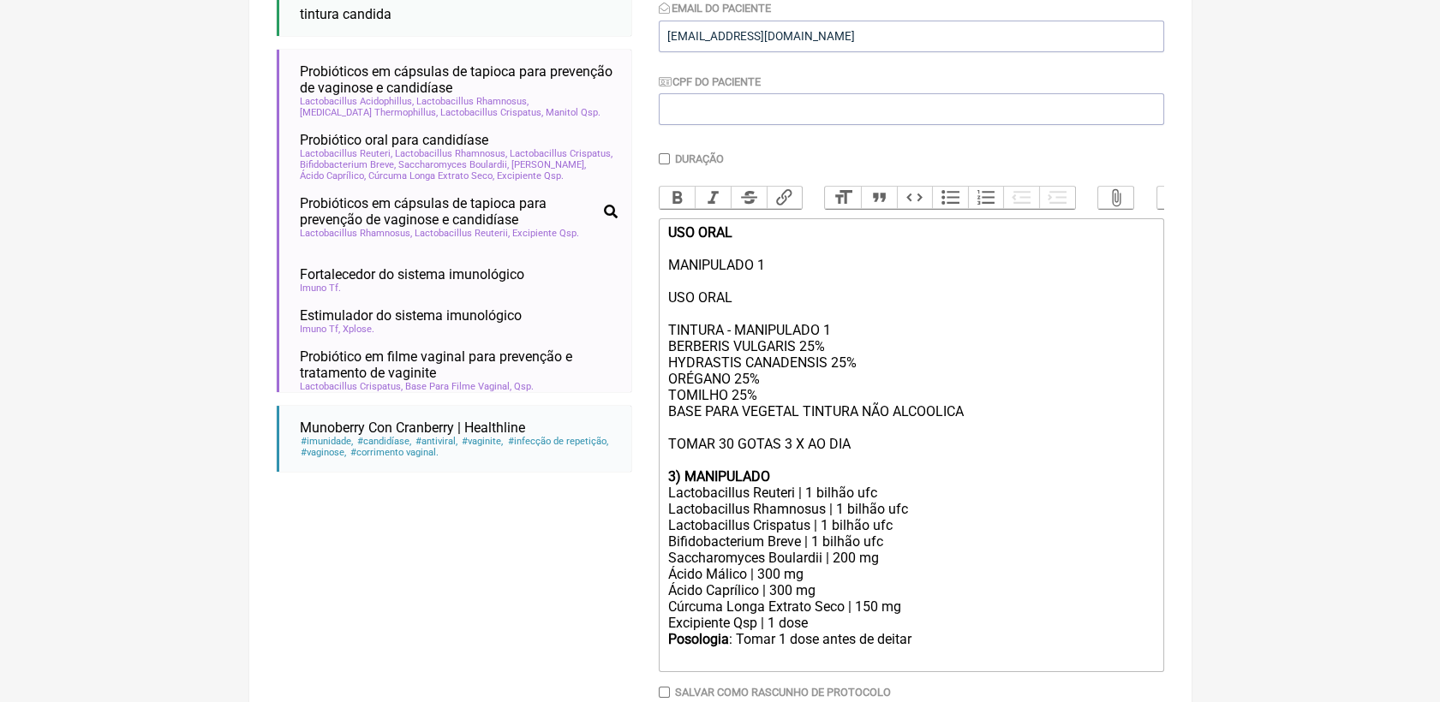
scroll to position [405, 0]
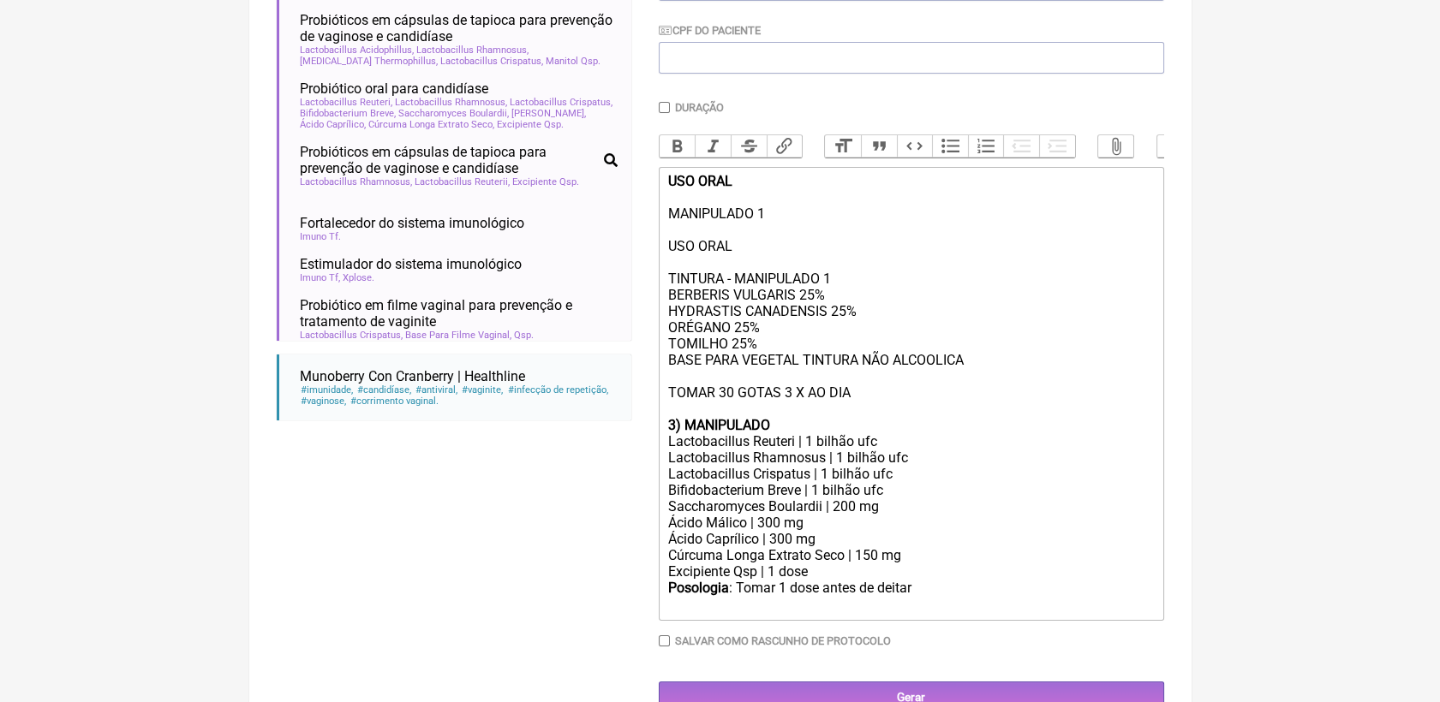
drag, startPoint x: 666, startPoint y: 231, endPoint x: 751, endPoint y: 264, distance: 90.8
click at [751, 264] on trix-editor "USO ORAL MANIPULADO 1 USO ORAL TINTURA - MANIPULADO 1 BERBERIS VULGARIS 25% HYD…" at bounding box center [911, 394] width 505 height 454
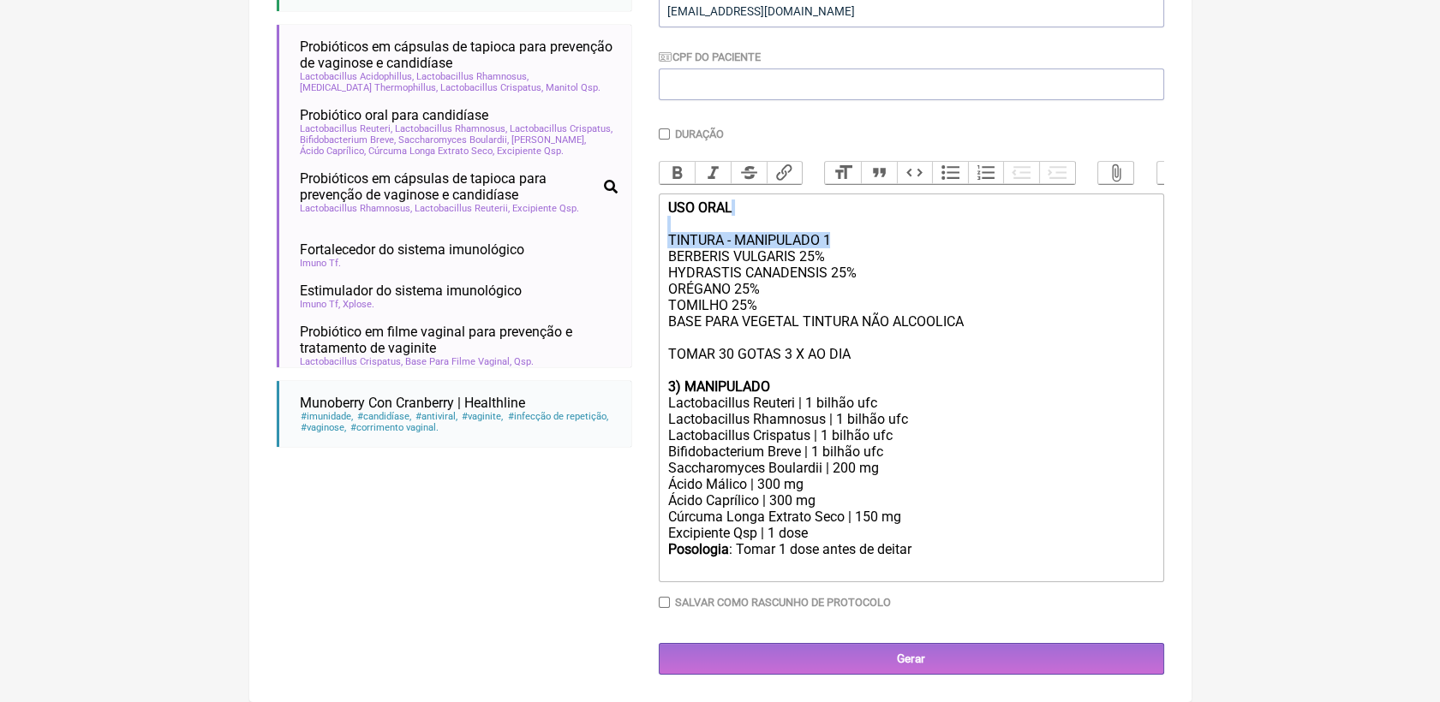
drag, startPoint x: 833, startPoint y: 232, endPoint x: 643, endPoint y: 170, distance: 199.1
click at [596, 223] on form "Buscar CANDIDIA Protocolos Formulas Suplementos / Cosméticos tintura candida ca…" at bounding box center [720, 252] width 887 height 846
click at [664, 162] on button "Bold" at bounding box center [677, 173] width 36 height 22
click at [863, 231] on div "USO ORAL TINTURA - MANIPULADO 1 BERBERIS VULGARIS 25% HYDRASTIS CANADENSIS 25% …" at bounding box center [910, 289] width 486 height 179
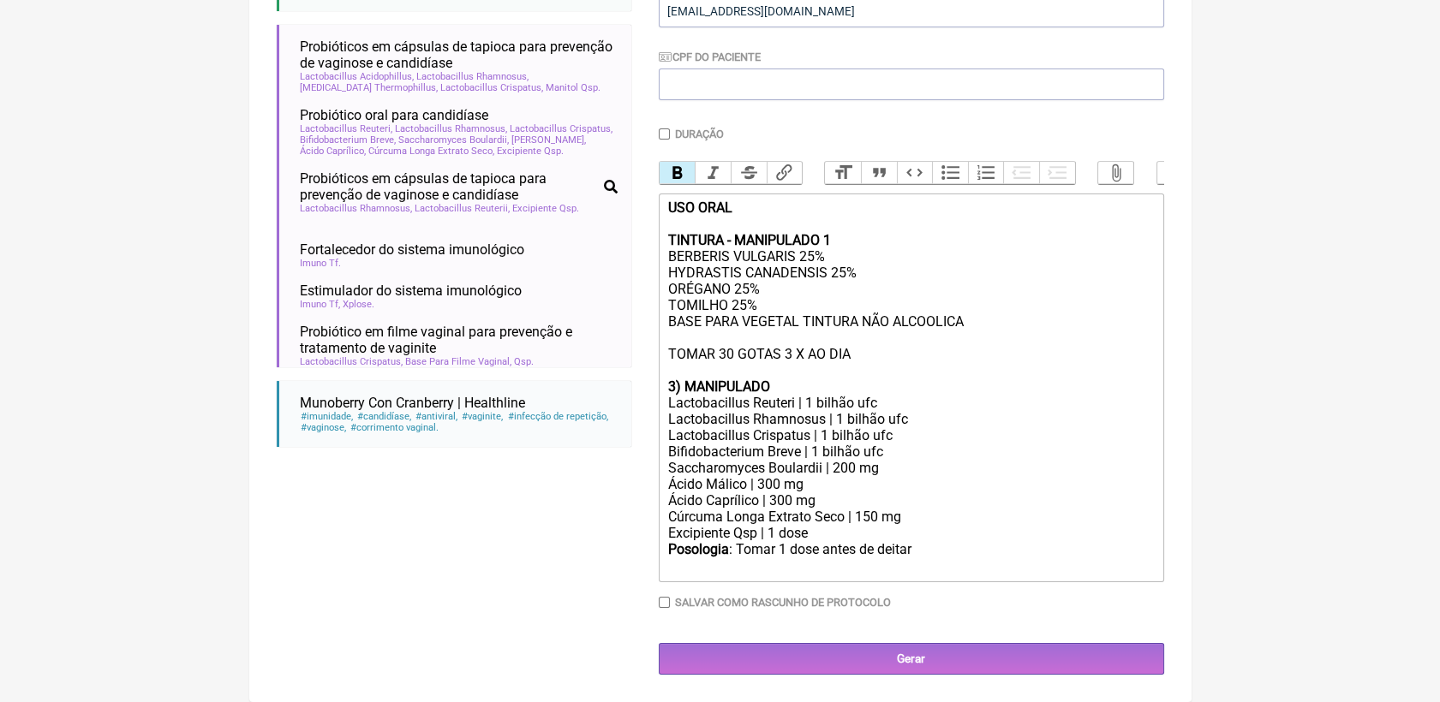
click at [682, 379] on strong "3) MANIPULADO" at bounding box center [718, 387] width 102 height 16
click at [772, 382] on div "MANIPULADO" at bounding box center [910, 387] width 486 height 16
drag, startPoint x: 669, startPoint y: 468, endPoint x: 874, endPoint y: 470, distance: 205.6
click at [874, 470] on div "Saccharomyces Boulardii | 200 mg" at bounding box center [910, 468] width 486 height 16
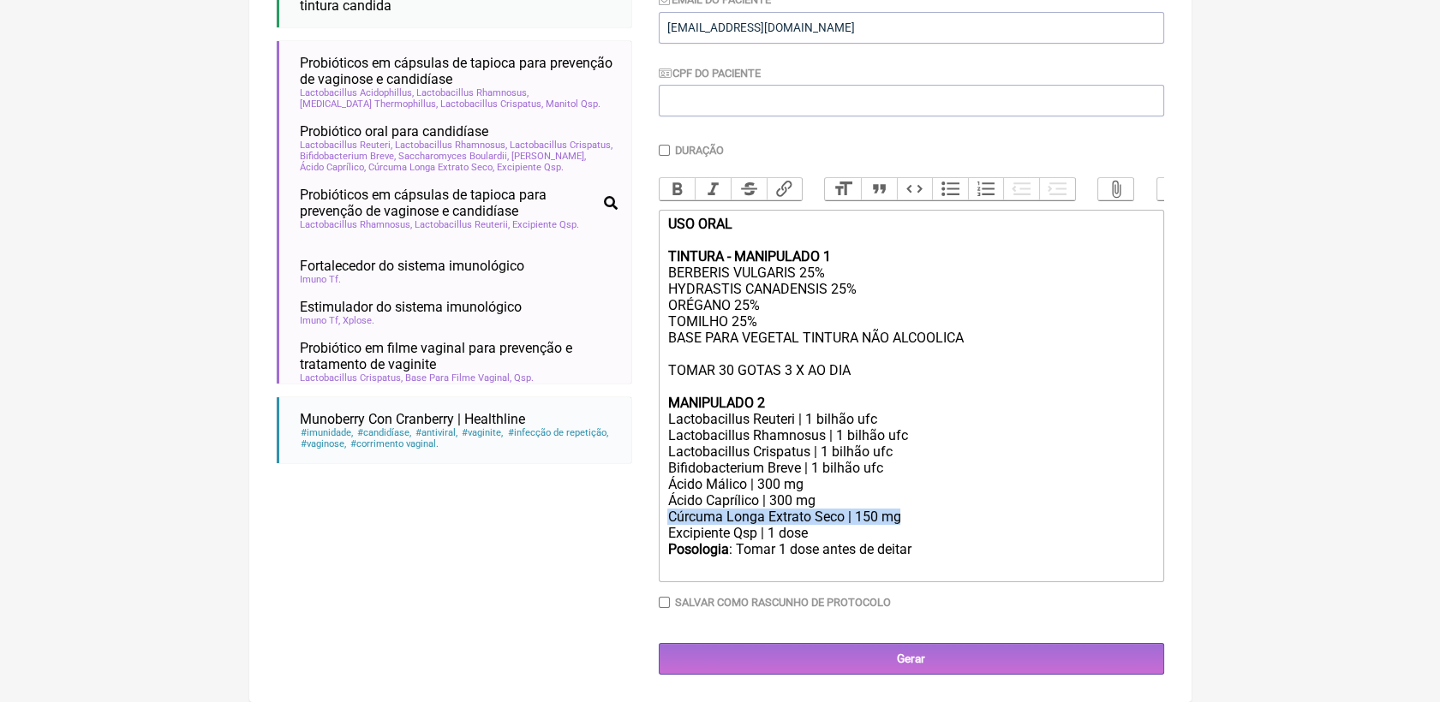
drag, startPoint x: 665, startPoint y: 514, endPoint x: 898, endPoint y: 506, distance: 232.2
click at [898, 506] on trix-editor "USO ORAL TINTURA - MANIPULADO 1 BERBERIS VULGARIS 25% HYDRASTIS CANADENSIS 25% …" at bounding box center [911, 396] width 505 height 373
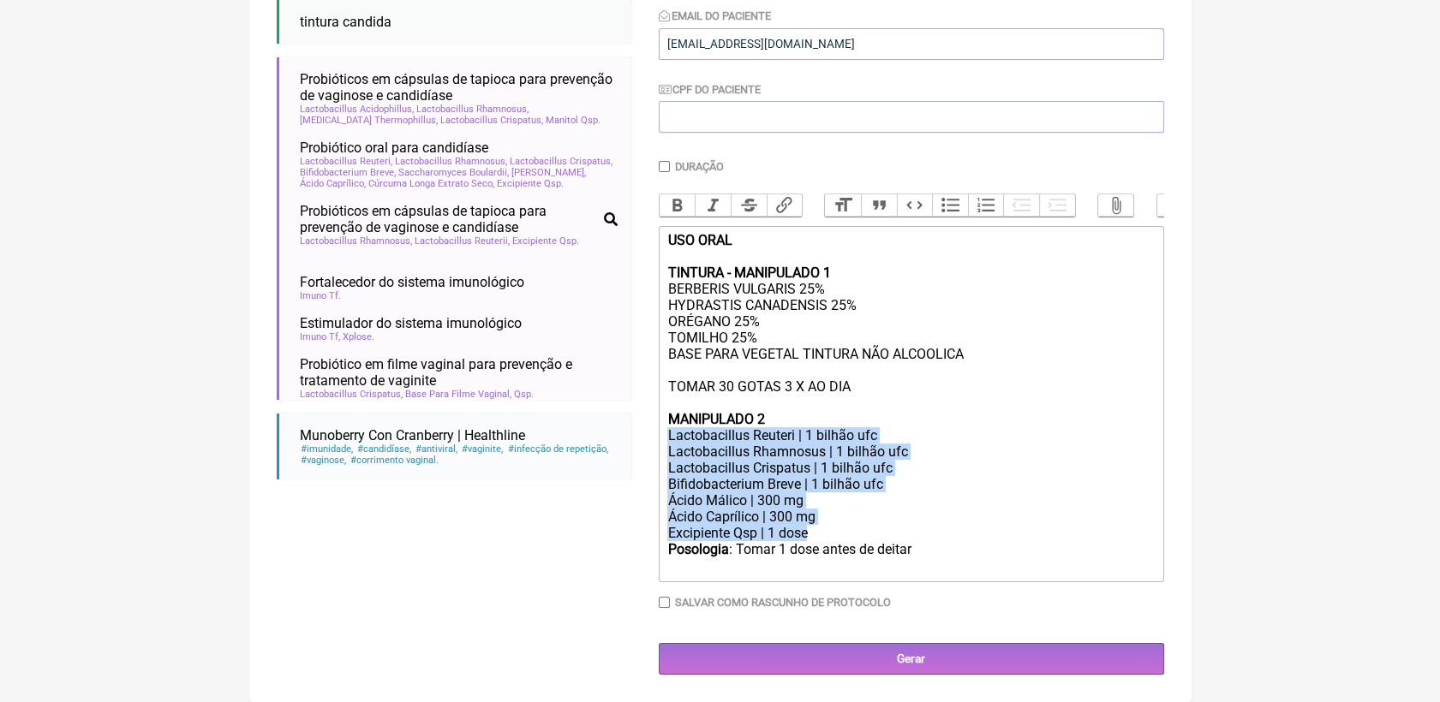
drag, startPoint x: 664, startPoint y: 430, endPoint x: 844, endPoint y: 531, distance: 207.1
click at [844, 531] on trix-editor "USO ORAL TINTURA - MANIPULADO 1 BERBERIS VULGARIS 25% HYDRASTIS CANADENSIS 25% …" at bounding box center [911, 404] width 505 height 356
copy trix-editor "Lactobacillus Reuteri | 1 bilhão ufc Lactobacillus Rhamnosus | 1 bilhão ufc Lac…"
click at [754, 434] on div "Lactobacillus Reuteri | 1 bilhão ufc" at bounding box center [910, 435] width 486 height 16
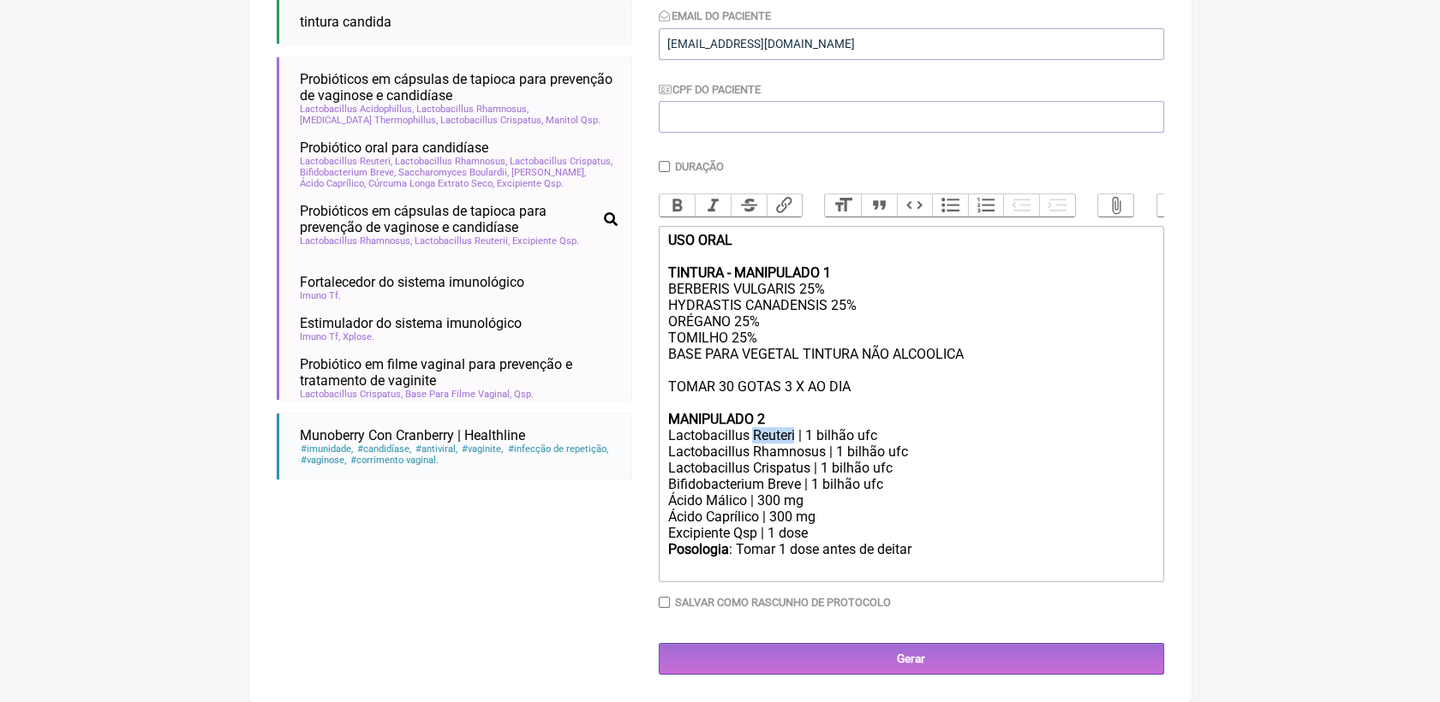
drag, startPoint x: 754, startPoint y: 434, endPoint x: 795, endPoint y: 430, distance: 41.3
click at [795, 430] on div "Lactobacillus Reuteri | 1 bilhão ufc" at bounding box center [910, 435] width 486 height 16
paste trix-editor "<div><strong>USO ORAL<br><br>TINTURA - MANIPULADO 1</strong><br>BERBERIS VULGAR…"
drag, startPoint x: 753, startPoint y: 428, endPoint x: 812, endPoint y: 427, distance: 59.1
click at [812, 427] on div "Lactobacillus bulgaricus | 1 bilhão ufc" at bounding box center [910, 435] width 486 height 16
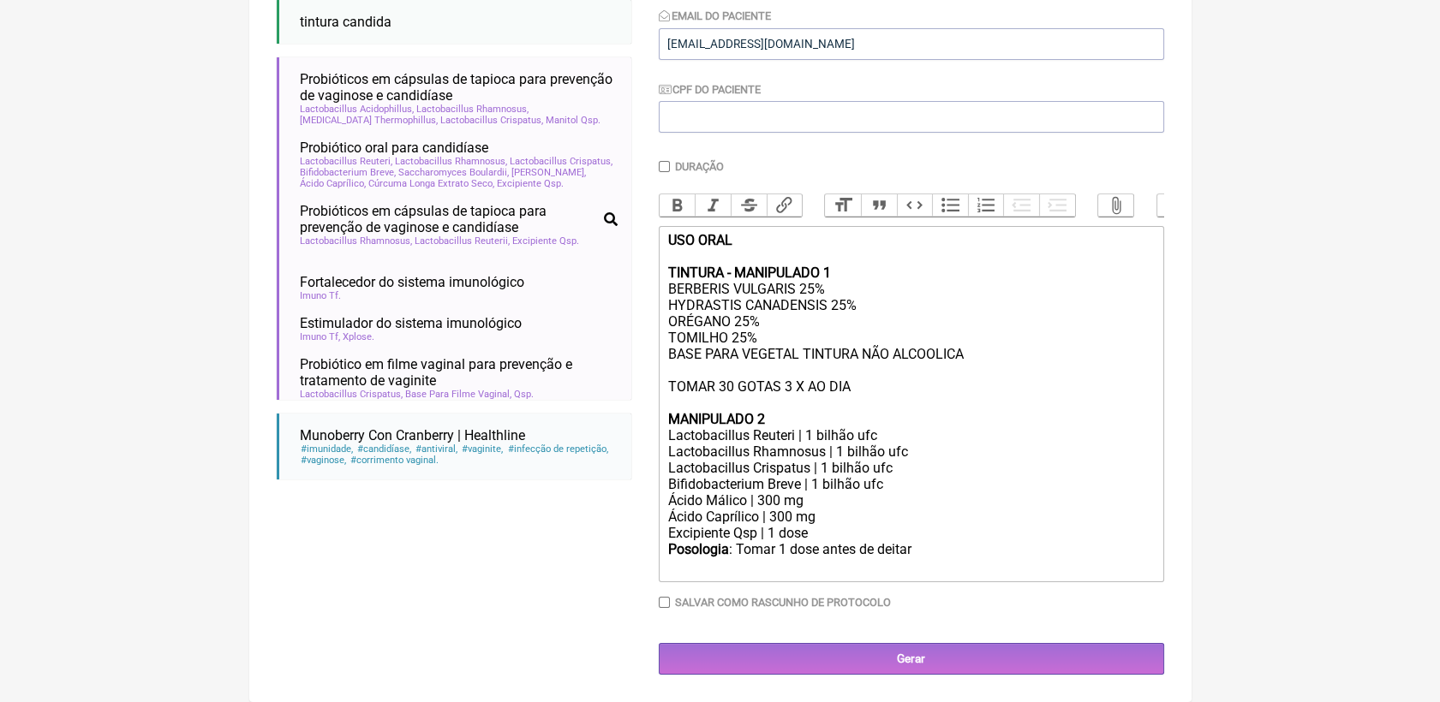
click at [982, 530] on div "Excipiente Qsp | 1 dose" at bounding box center [910, 533] width 486 height 16
click at [932, 550] on div "Posologia : Tomar 1 dose antes de deitar ㅤ" at bounding box center [910, 558] width 486 height 34
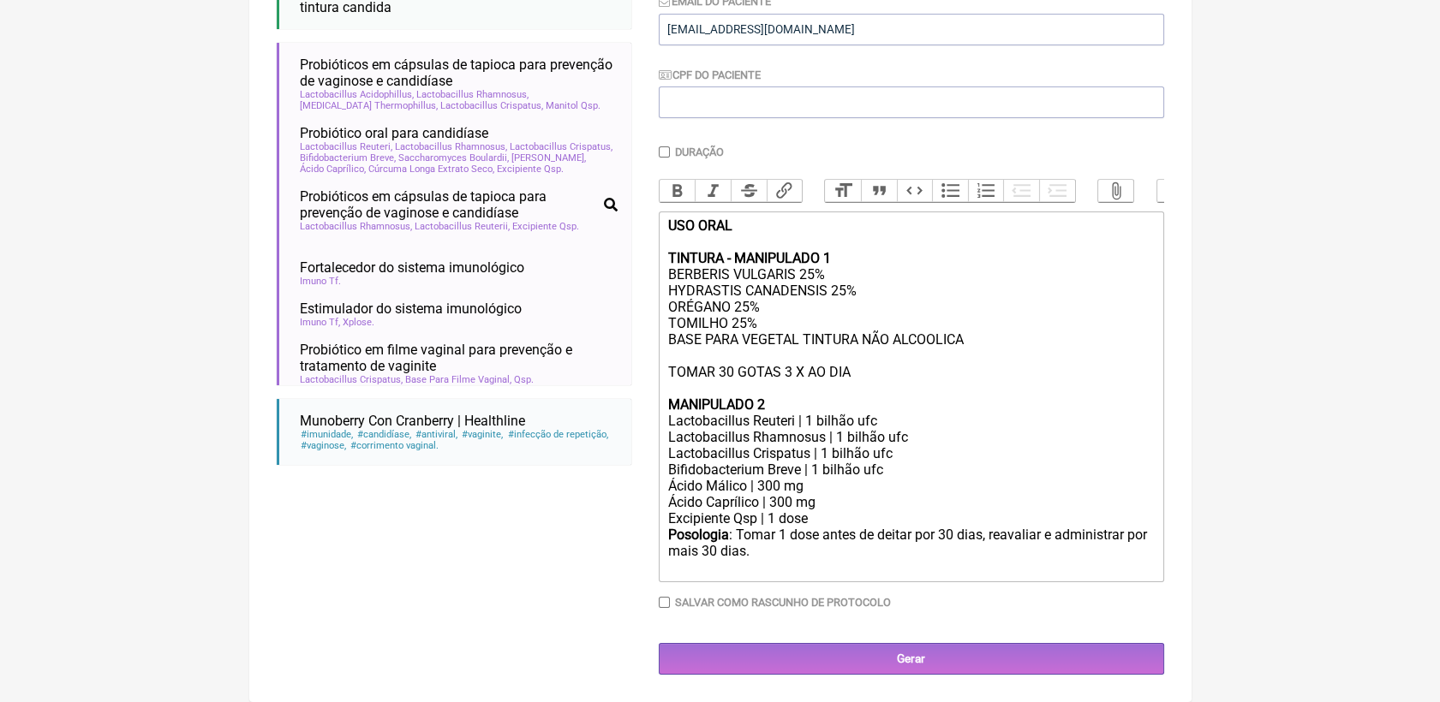
type trix-editor "<div><strong>USO ORAL<br><br>TINTURA - MANIPULADO 1</strong><br>BERBERIS VULGAR…"
click at [922, 658] on input "Gerar" at bounding box center [911, 659] width 505 height 32
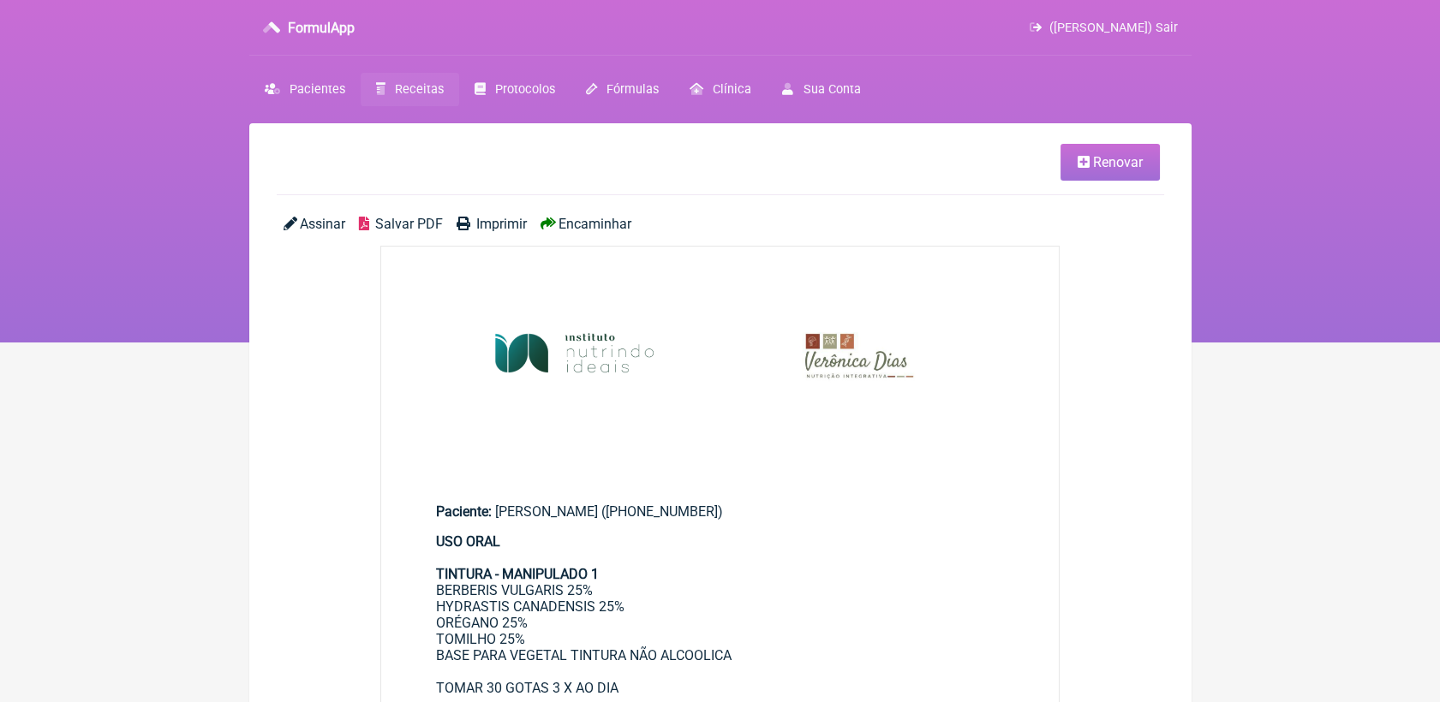
click at [409, 231] on span "Salvar PDF" at bounding box center [409, 224] width 68 height 16
